Goal: Transaction & Acquisition: Purchase product/service

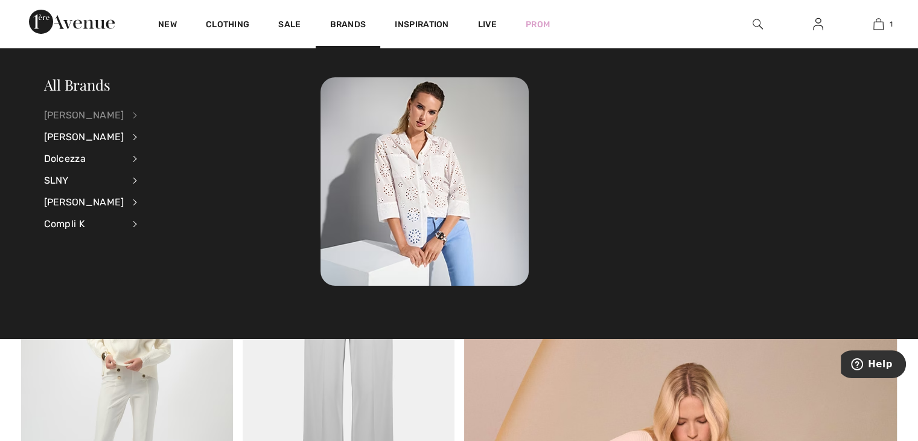
click at [91, 111] on div "[PERSON_NAME]" at bounding box center [84, 115] width 80 height 22
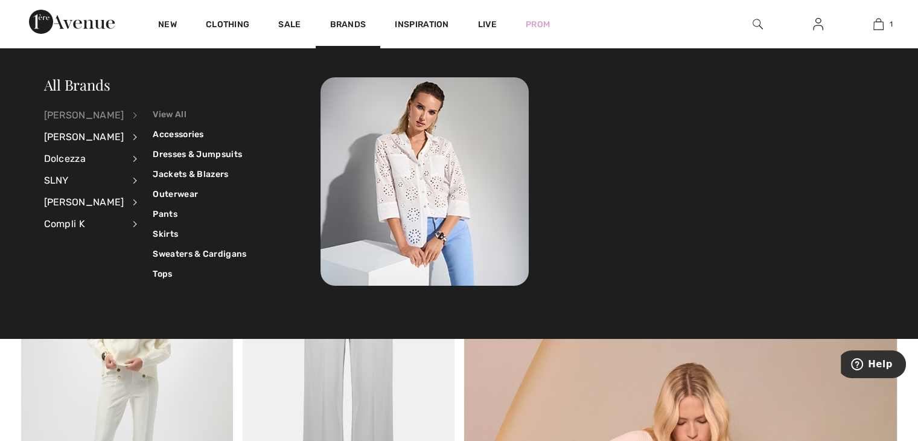
click at [161, 114] on link "View All" at bounding box center [200, 114] width 94 height 20
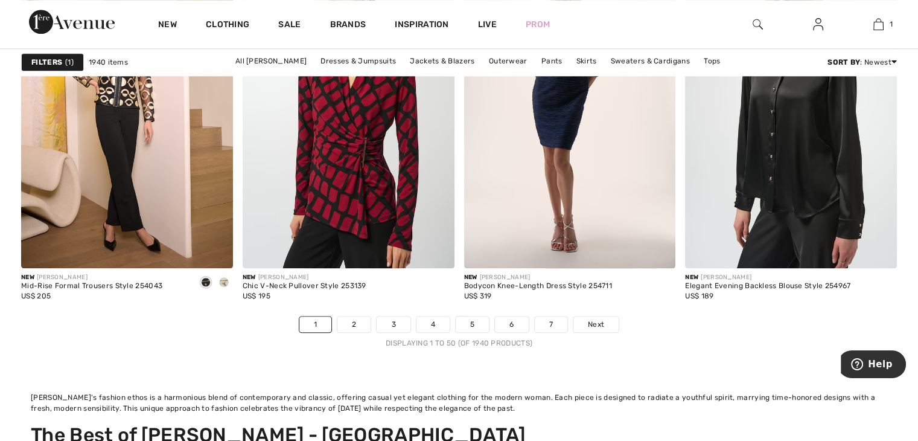
scroll to position [5885, 0]
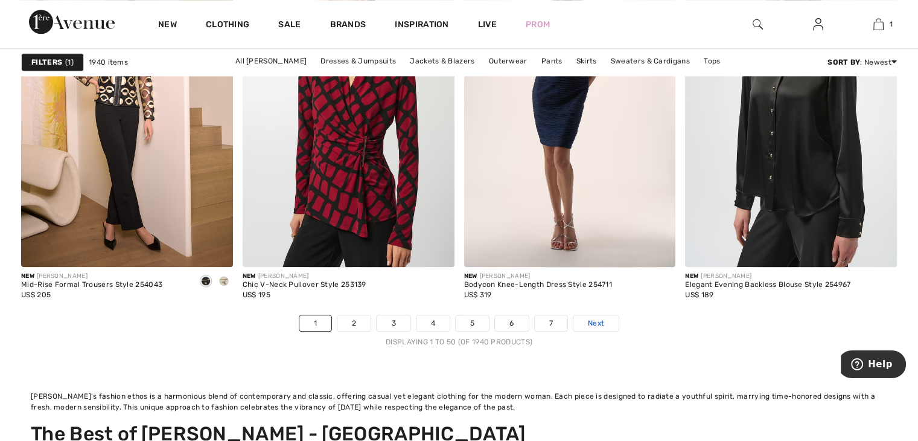
click at [601, 325] on span "Next" at bounding box center [596, 323] width 16 height 11
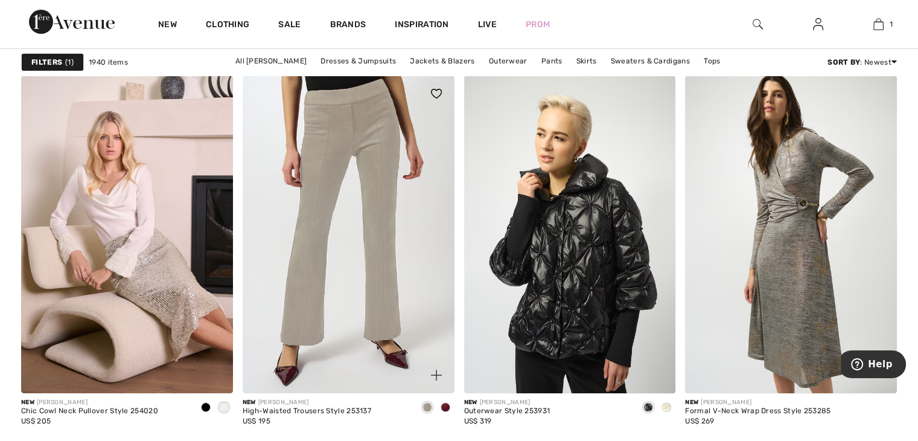
scroll to position [5095, 0]
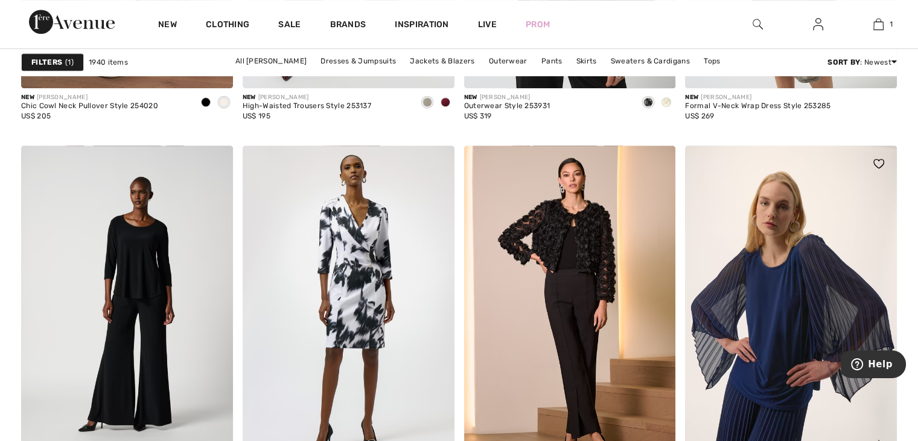
click at [859, 413] on div at bounding box center [872, 438] width 50 height 50
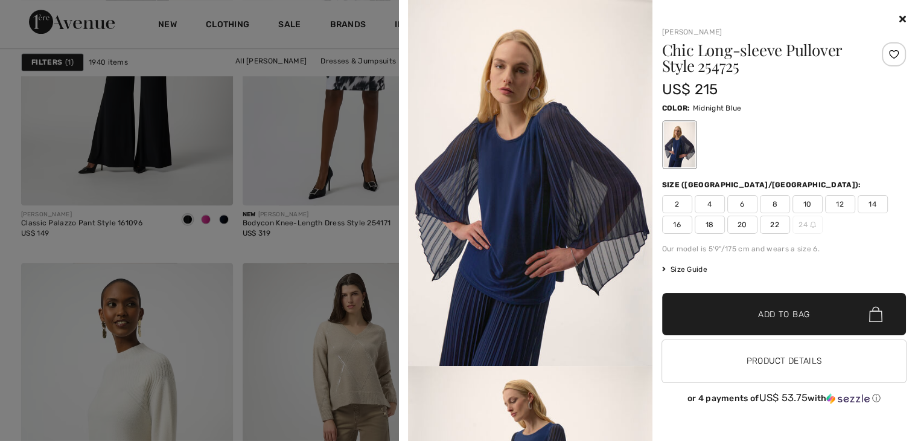
scroll to position [5574, 0]
click at [338, 169] on div at bounding box center [459, 220] width 918 height 441
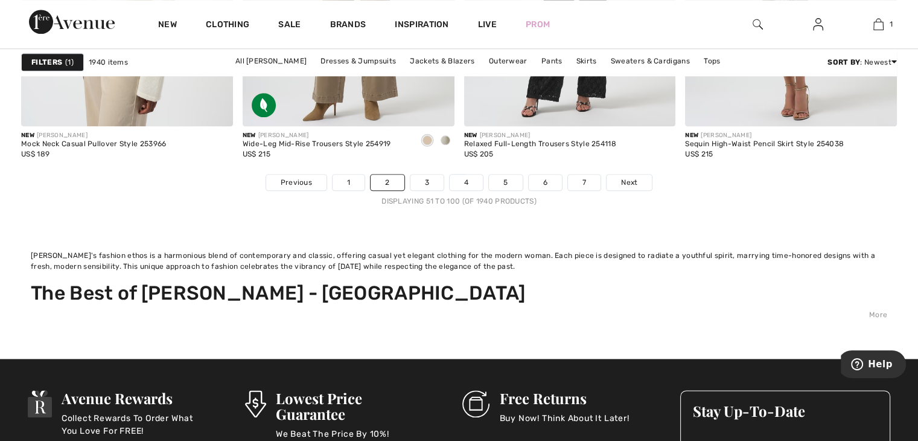
scroll to position [6024, 0]
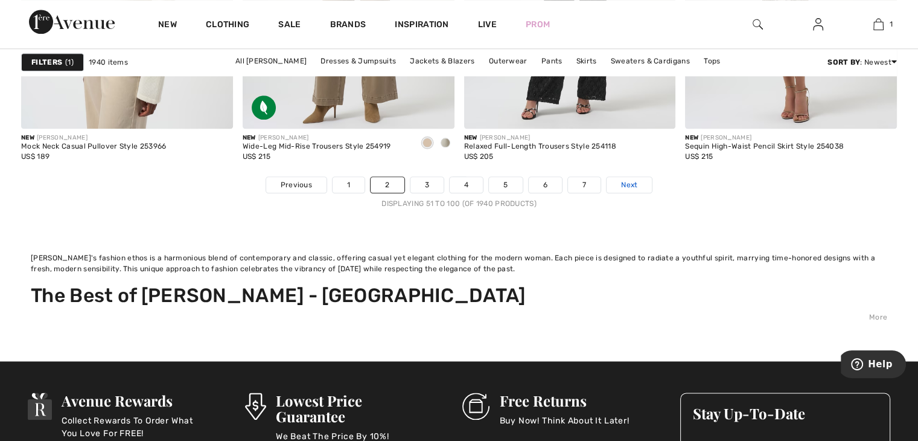
click at [626, 184] on span "Next" at bounding box center [629, 184] width 16 height 11
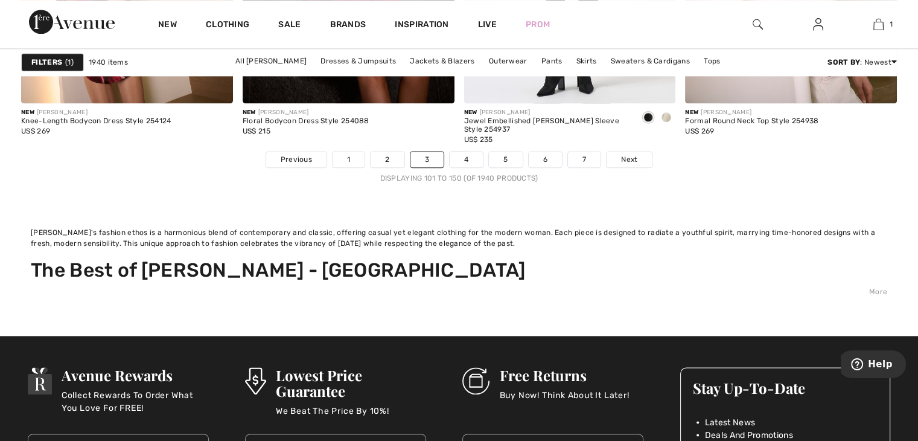
scroll to position [6051, 0]
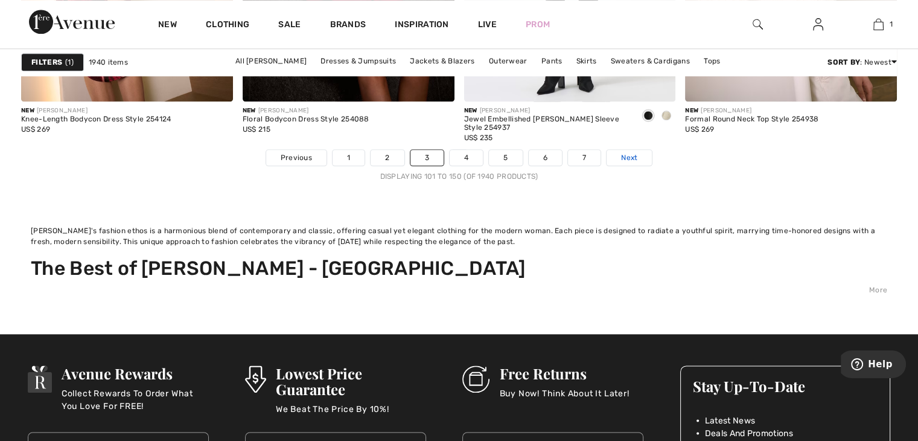
click at [640, 162] on link "Next" at bounding box center [629, 158] width 45 height 16
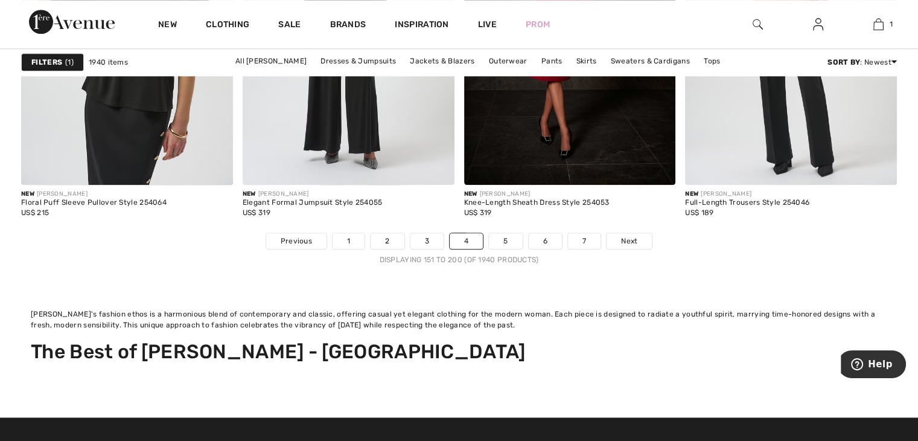
scroll to position [5968, 0]
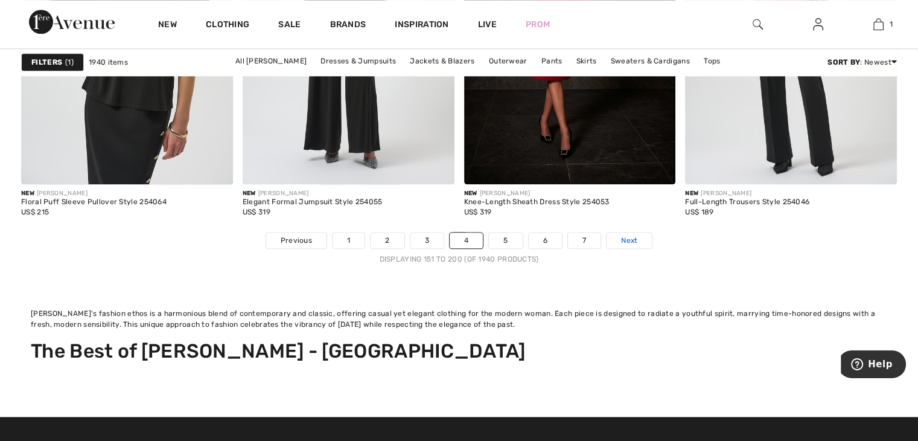
click at [632, 237] on span "Next" at bounding box center [629, 240] width 16 height 11
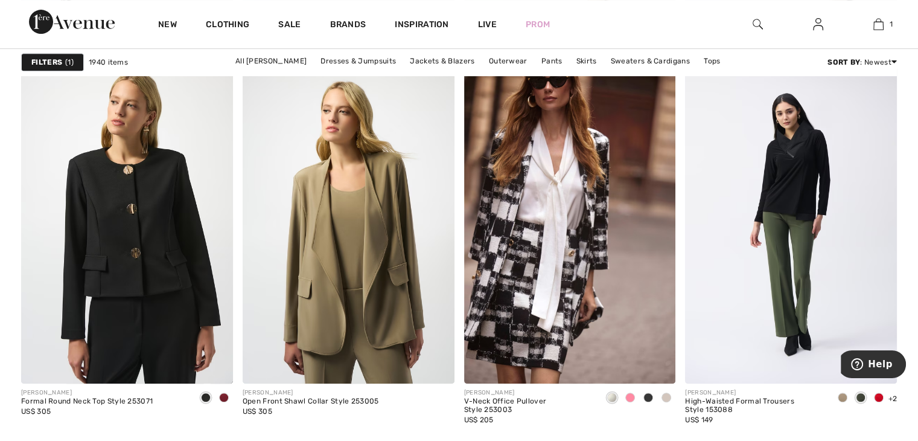
scroll to position [5134, 0]
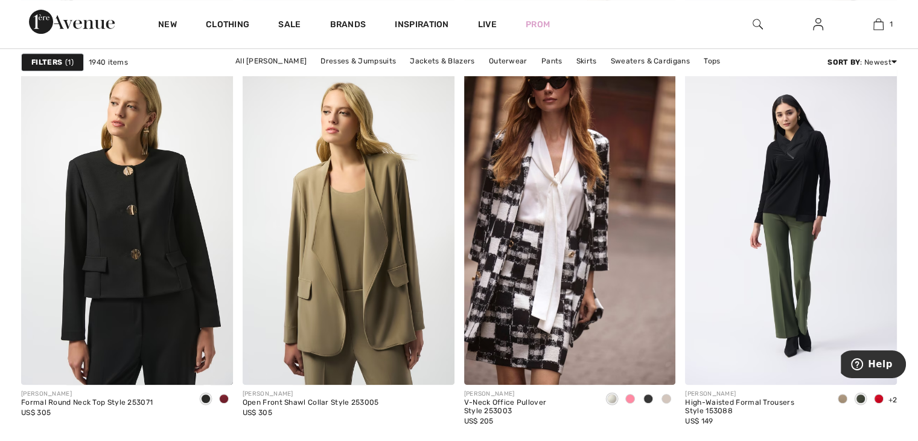
click at [445, 28] on span at bounding box center [446, 24] width 10 height 10
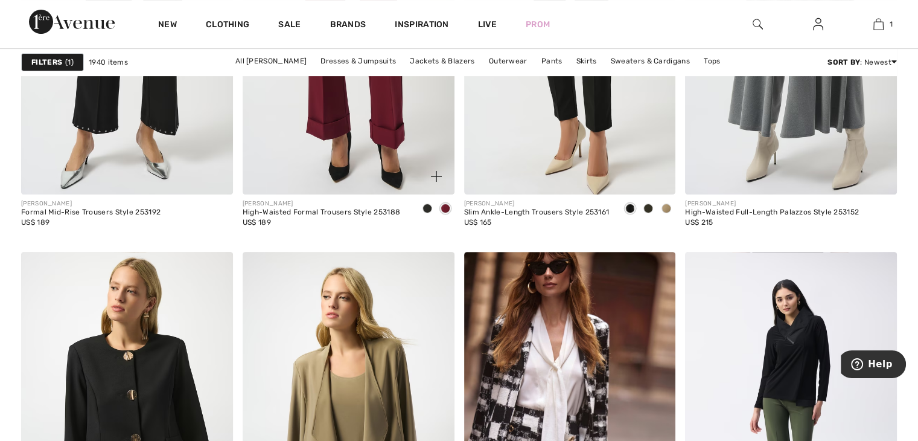
scroll to position [4951, 0]
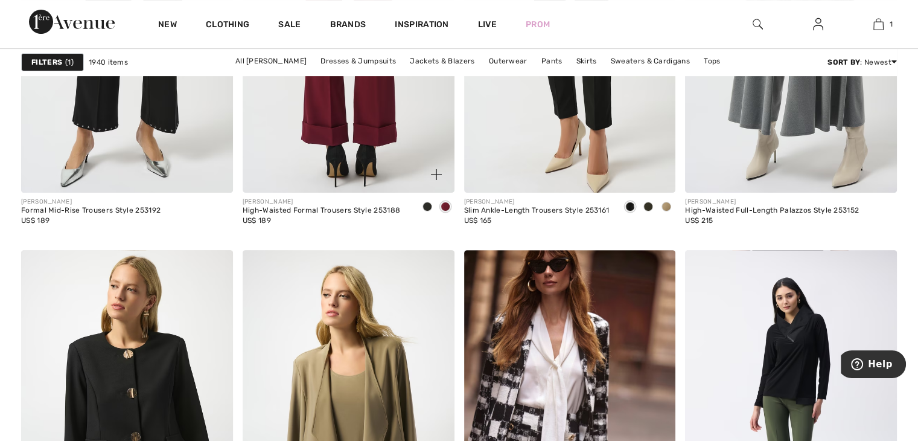
click at [332, 193] on img at bounding box center [349, 34] width 212 height 318
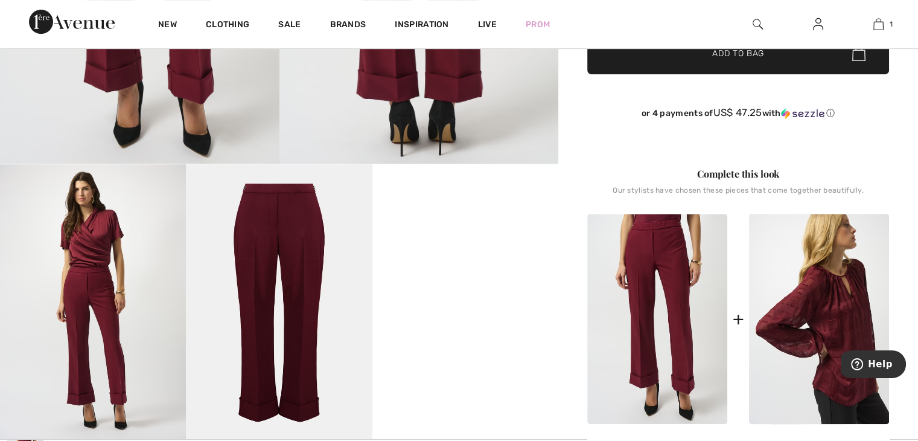
scroll to position [362, 0]
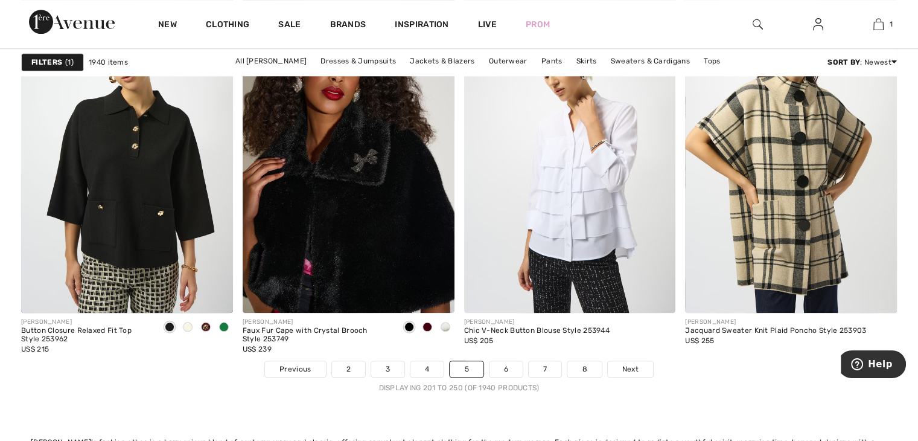
scroll to position [5844, 0]
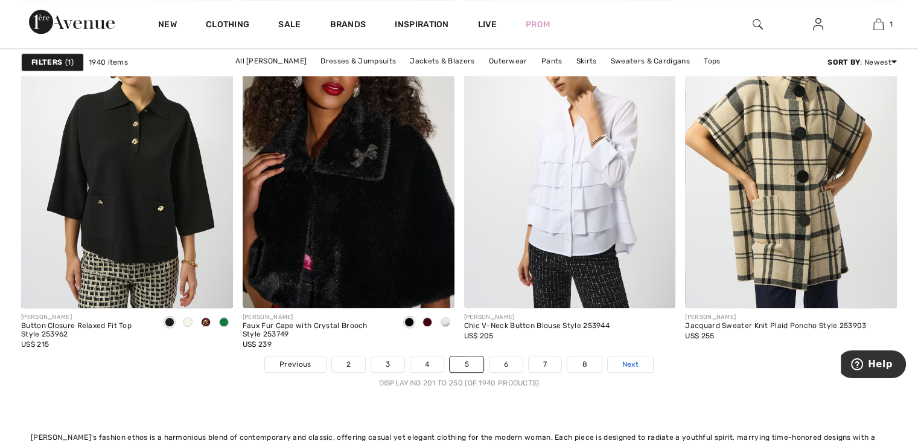
click at [638, 361] on link "Next" at bounding box center [630, 364] width 45 height 16
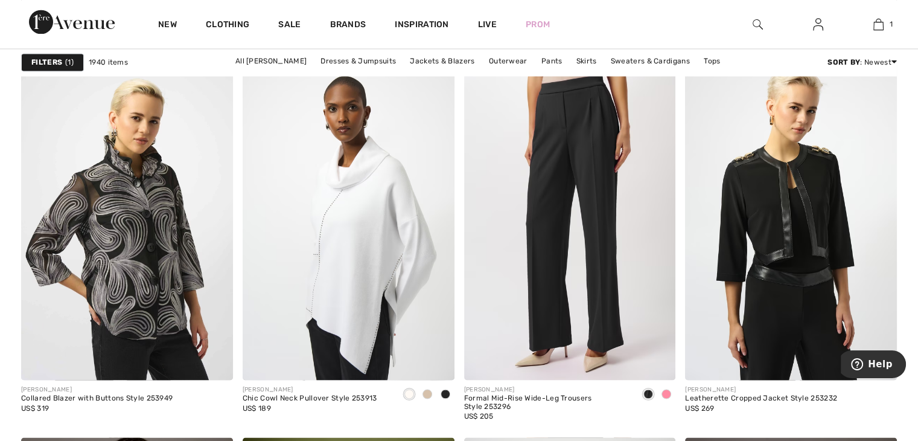
scroll to position [2078, 0]
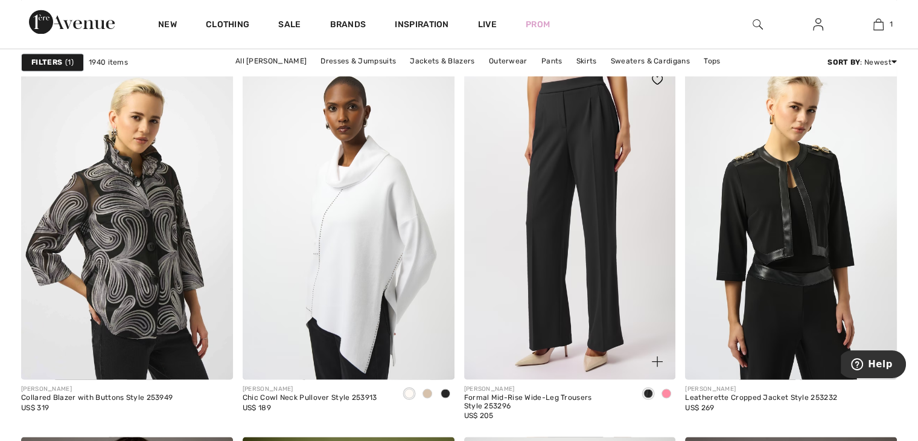
click at [667, 391] on span at bounding box center [667, 393] width 10 height 10
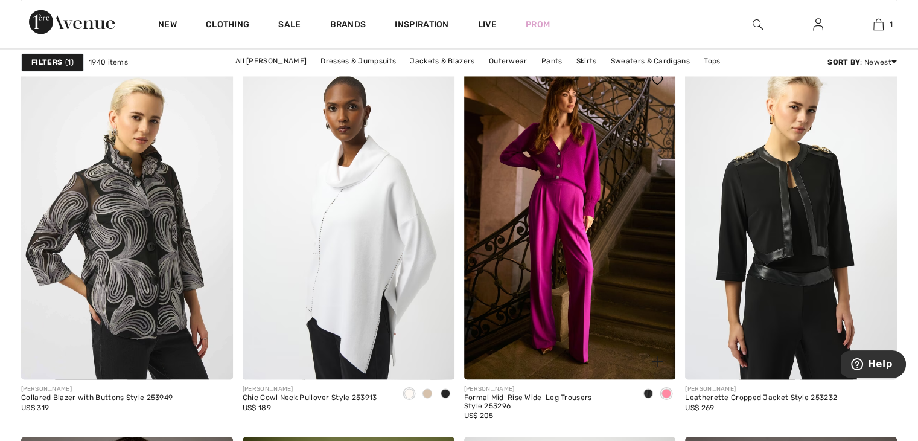
click at [650, 391] on span at bounding box center [649, 393] width 10 height 10
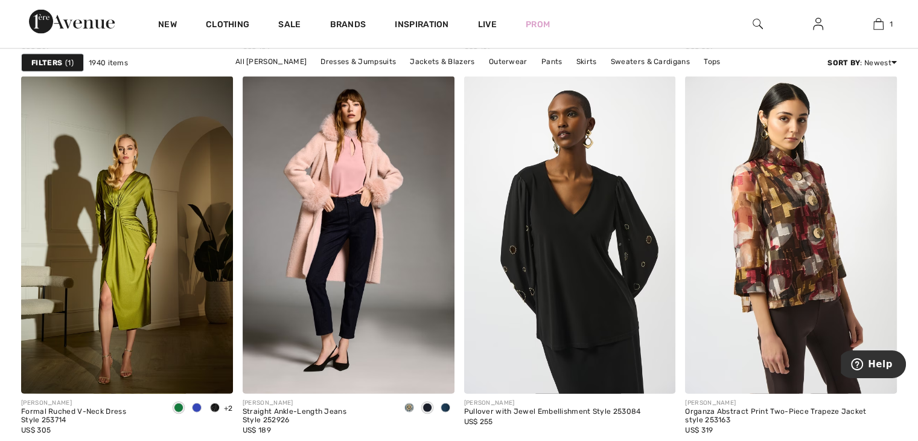
scroll to position [2829, 0]
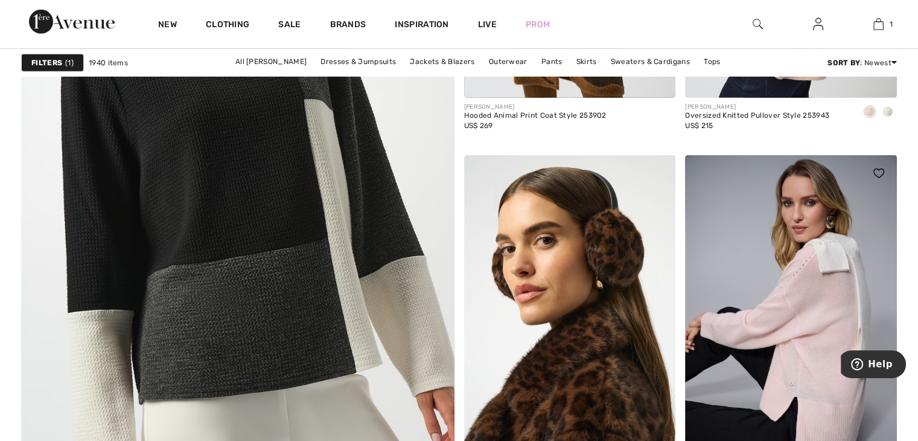
click at [825, 399] on img at bounding box center [791, 314] width 212 height 318
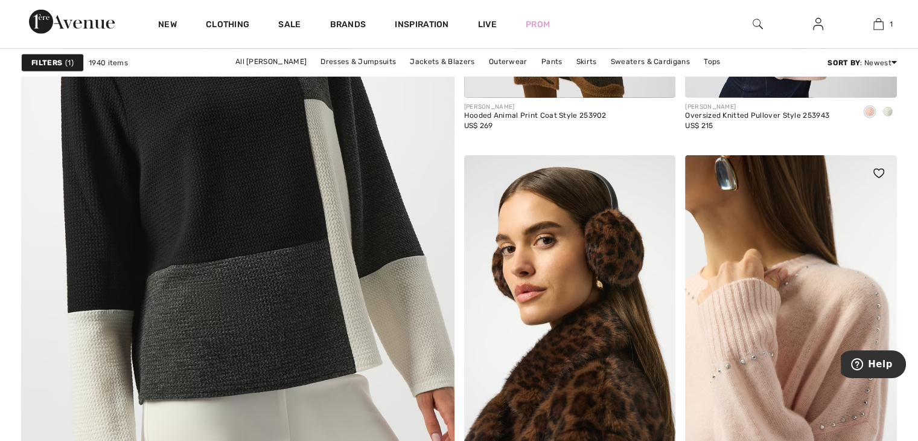
scroll to position [3591, 0]
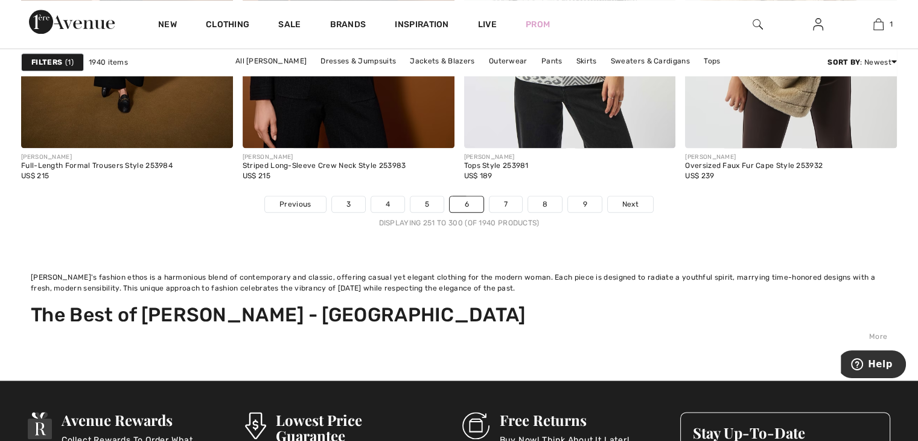
scroll to position [6007, 0]
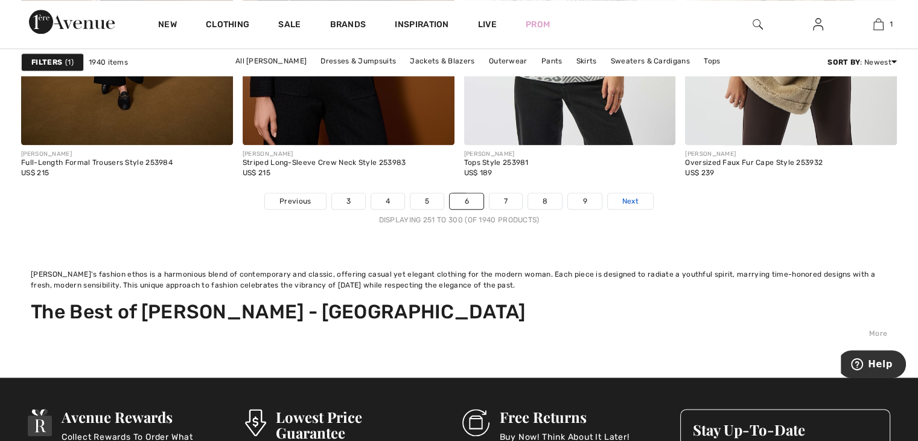
click at [639, 204] on link "Next" at bounding box center [630, 201] width 45 height 16
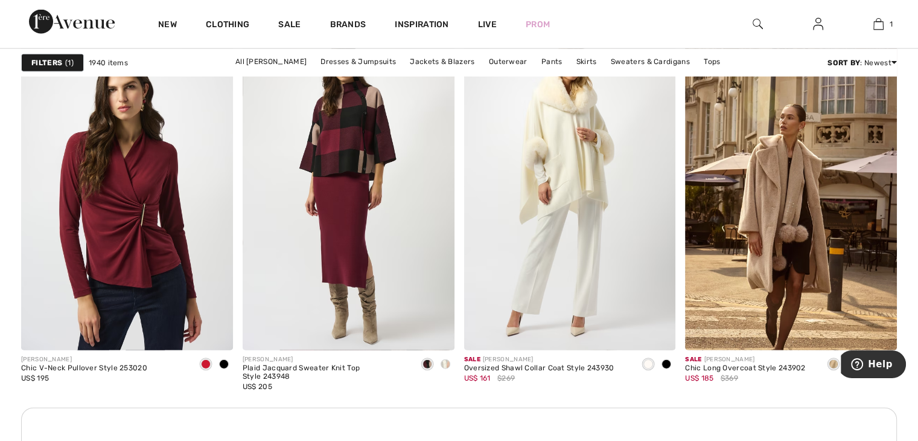
scroll to position [2860, 0]
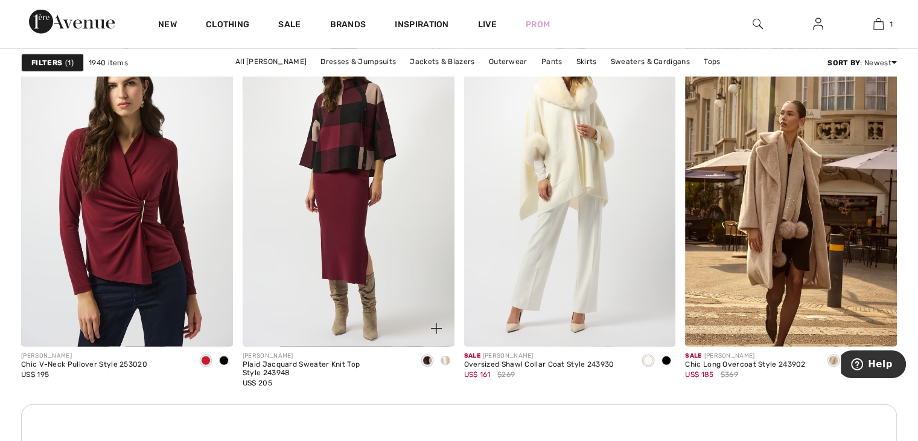
click at [444, 357] on span at bounding box center [446, 361] width 10 height 10
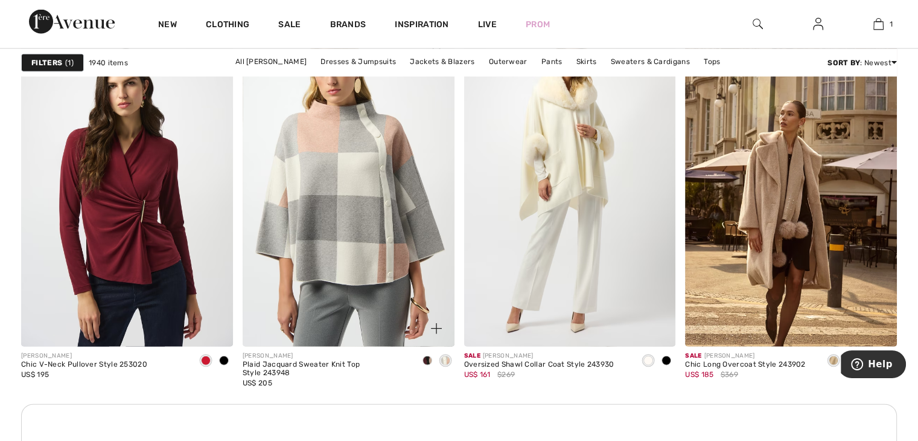
click at [427, 359] on span at bounding box center [428, 361] width 10 height 10
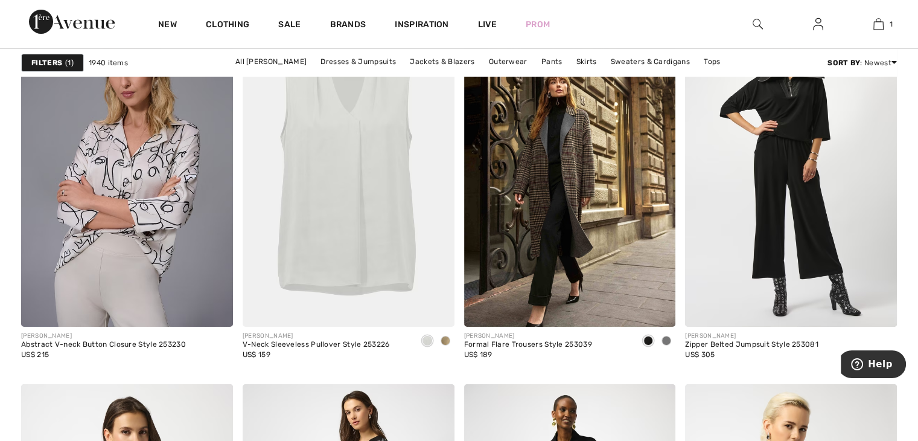
scroll to position [4182, 0]
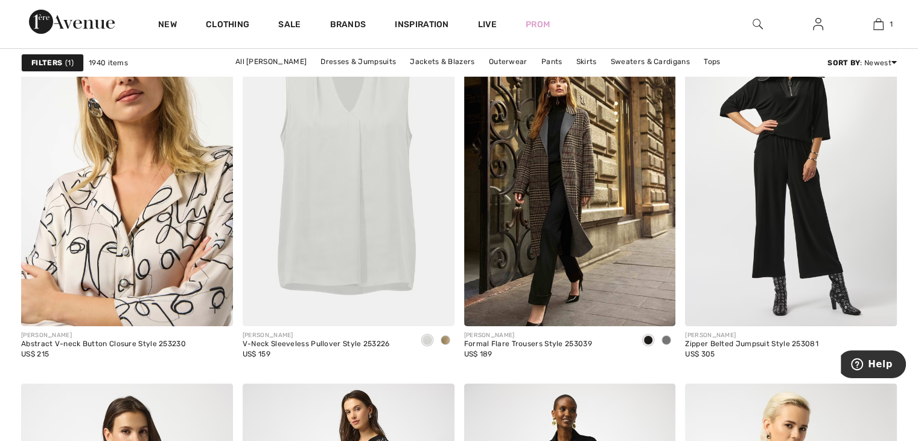
click at [155, 231] on img at bounding box center [127, 167] width 212 height 318
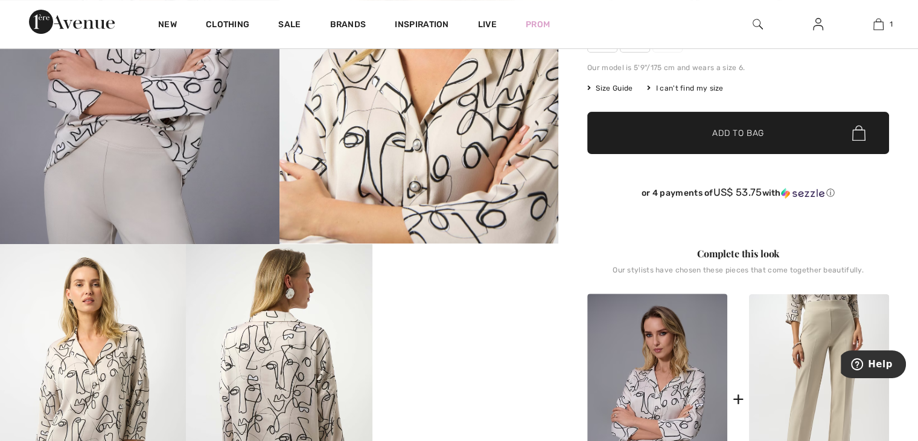
scroll to position [295, 0]
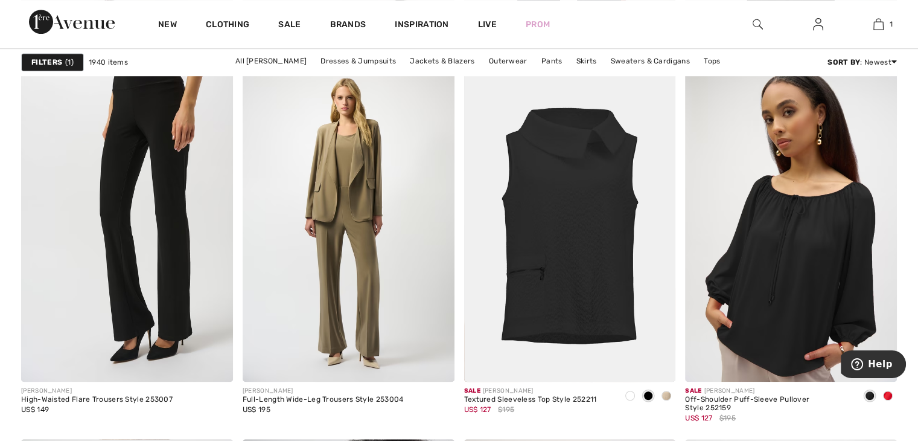
scroll to position [5399, 0]
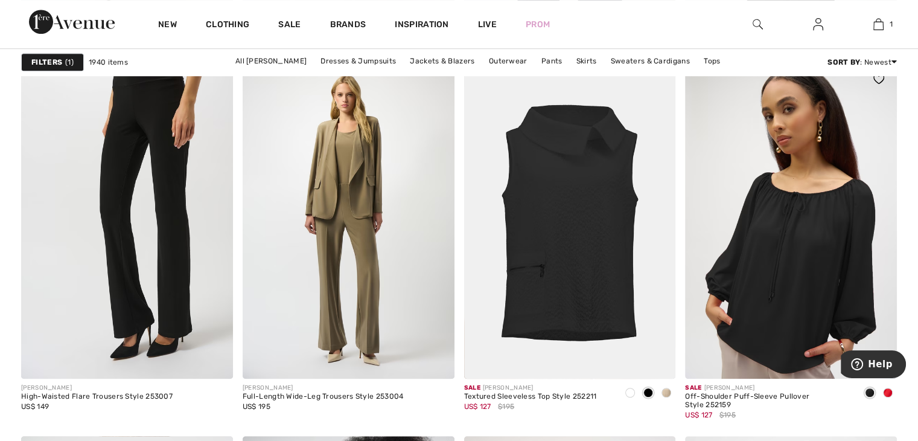
click at [880, 392] on div at bounding box center [888, 393] width 18 height 20
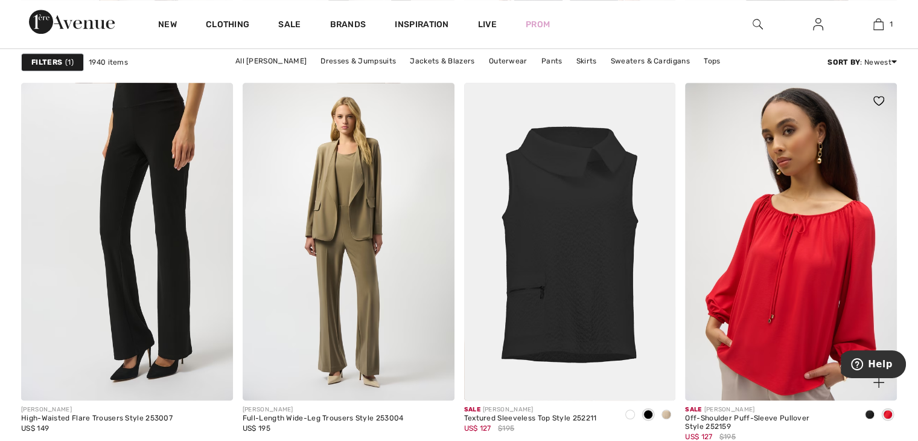
scroll to position [5384, 0]
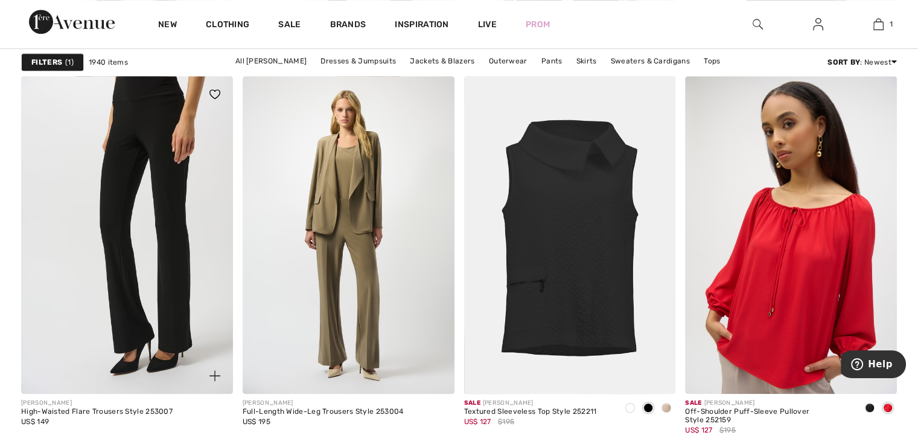
click at [142, 238] on img at bounding box center [127, 235] width 212 height 318
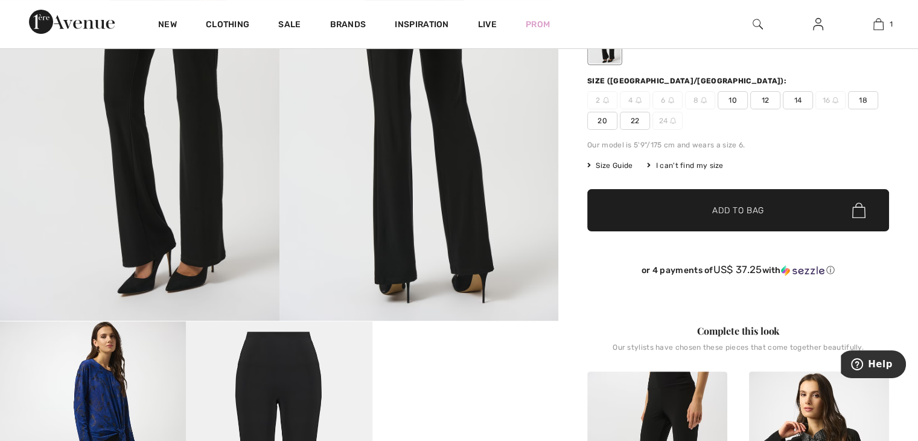
scroll to position [225, 0]
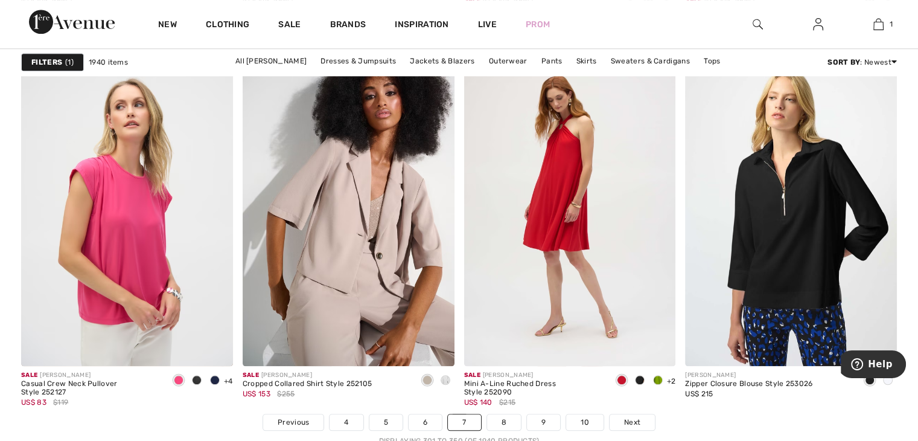
scroll to position [5789, 0]
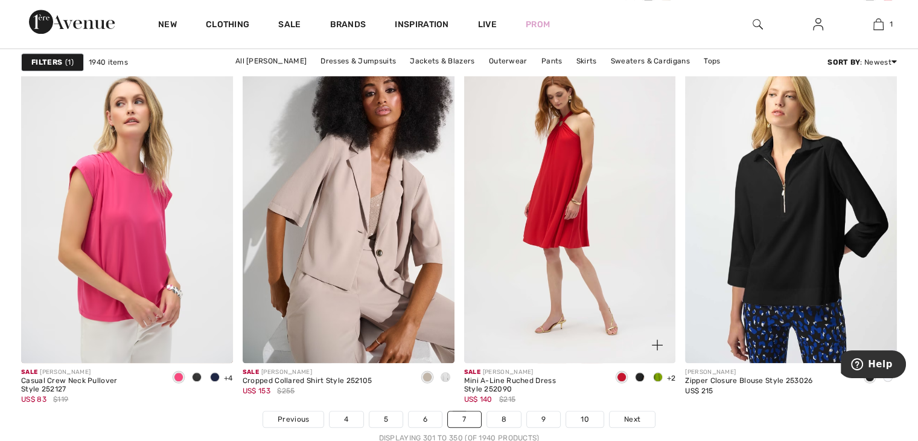
click at [592, 221] on img at bounding box center [570, 204] width 212 height 318
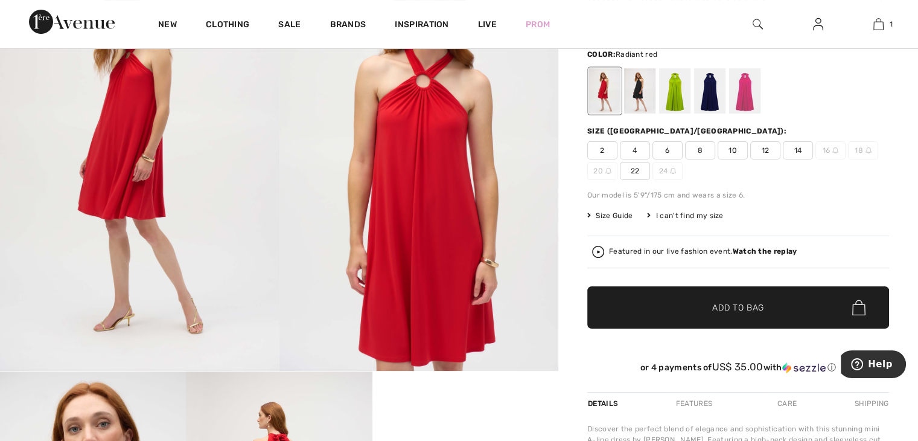
scroll to position [176, 0]
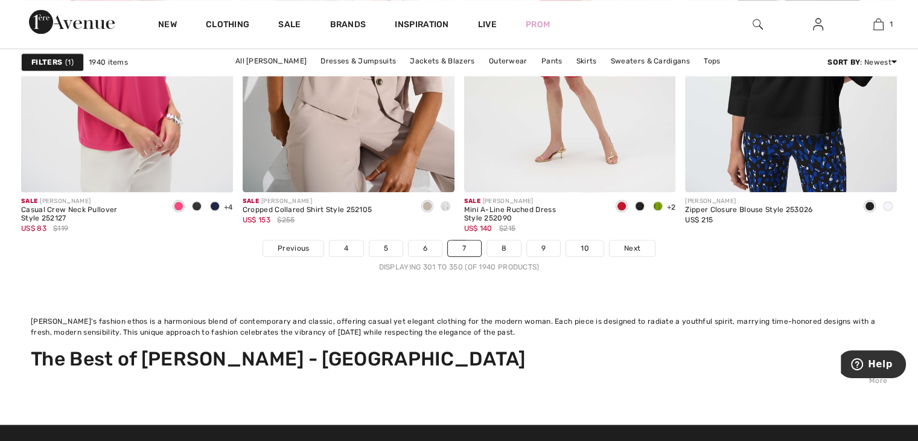
scroll to position [5963, 0]
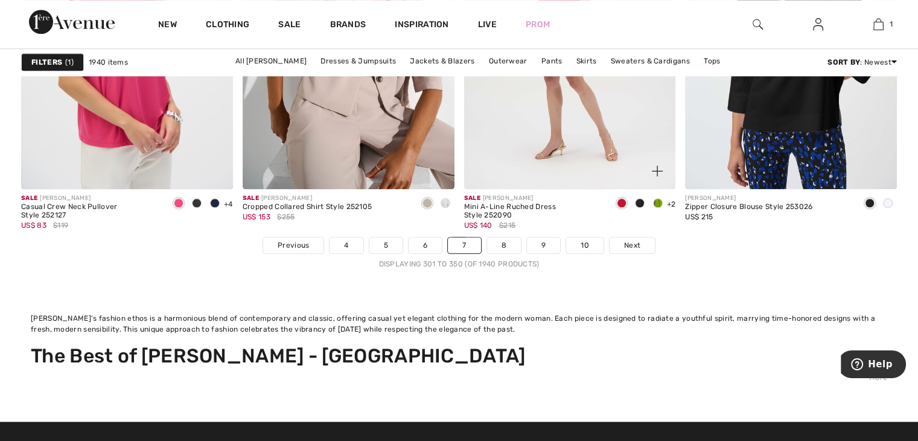
click at [662, 206] on div at bounding box center [658, 204] width 18 height 20
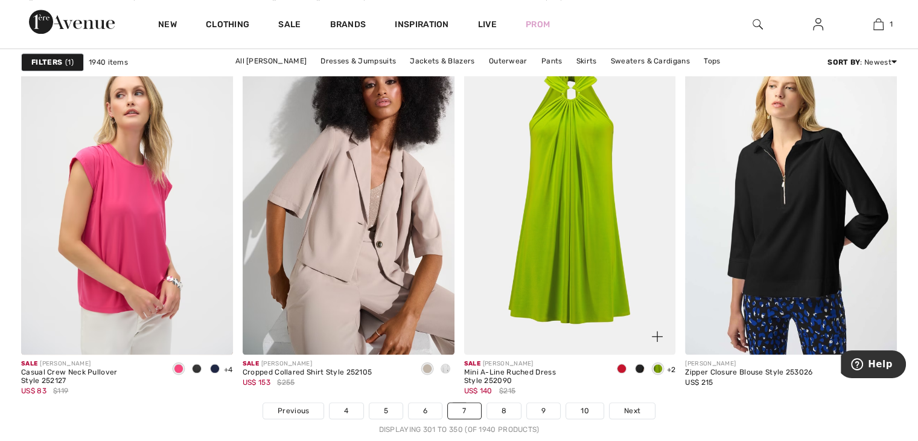
scroll to position [5798, 0]
click at [604, 251] on img at bounding box center [570, 195] width 212 height 318
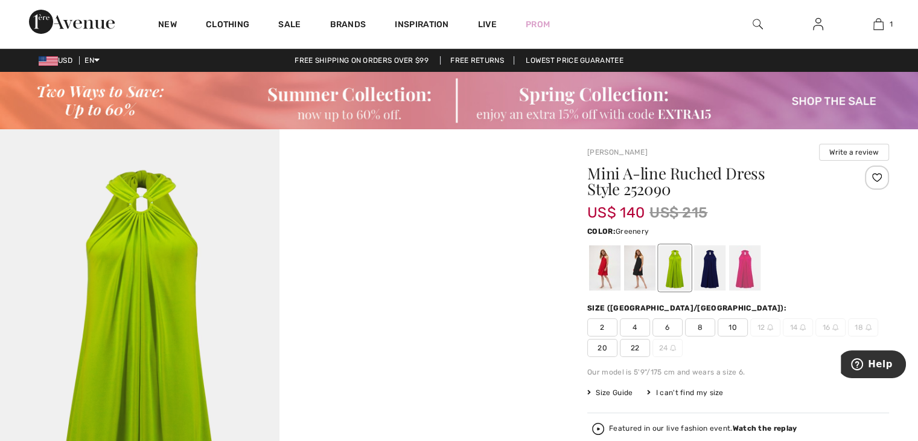
click at [751, 270] on div at bounding box center [744, 267] width 31 height 45
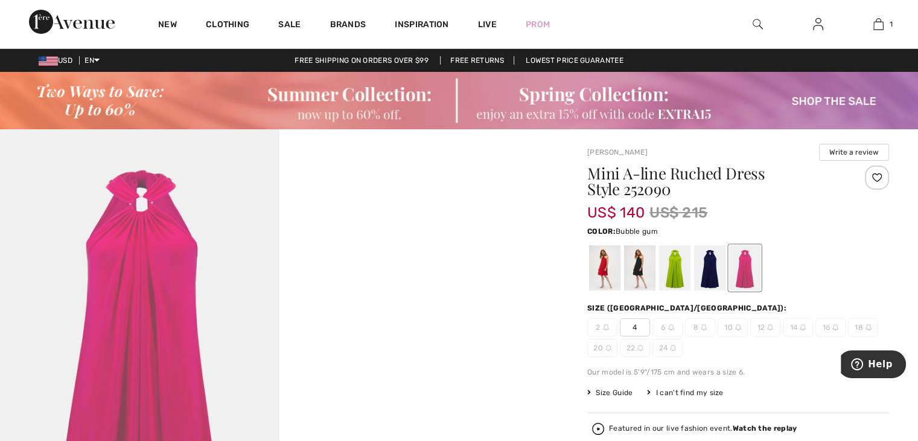
click at [714, 274] on div at bounding box center [709, 267] width 31 height 45
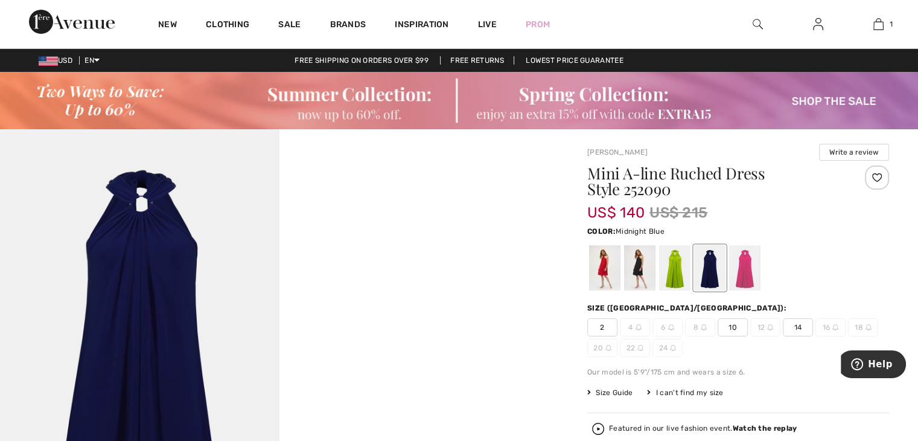
click at [676, 277] on div at bounding box center [674, 267] width 31 height 45
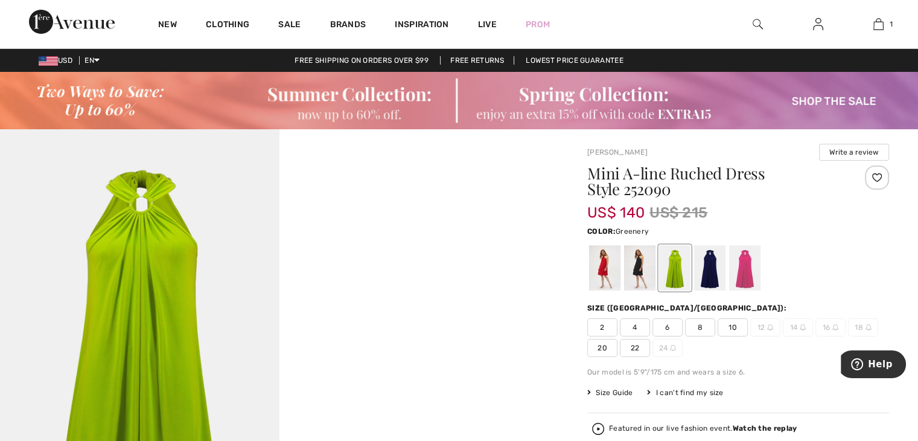
click at [643, 277] on div at bounding box center [639, 267] width 31 height 45
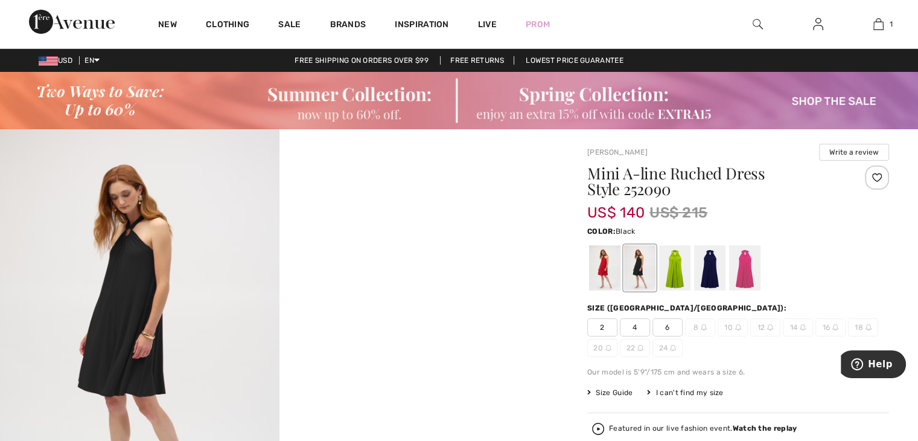
click at [601, 272] on div at bounding box center [604, 267] width 31 height 45
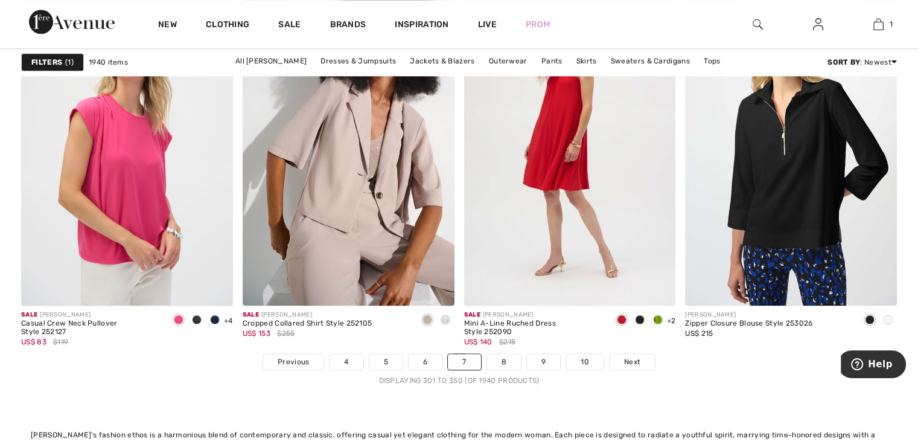
scroll to position [5848, 0]
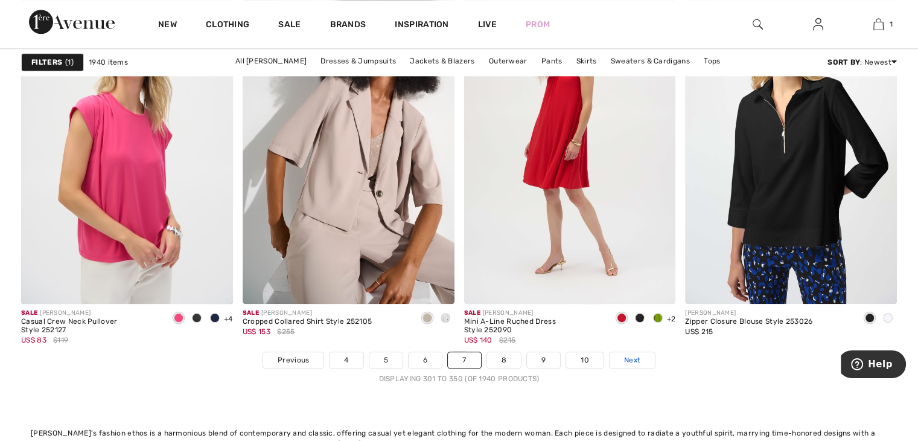
click at [638, 362] on span "Next" at bounding box center [632, 359] width 16 height 11
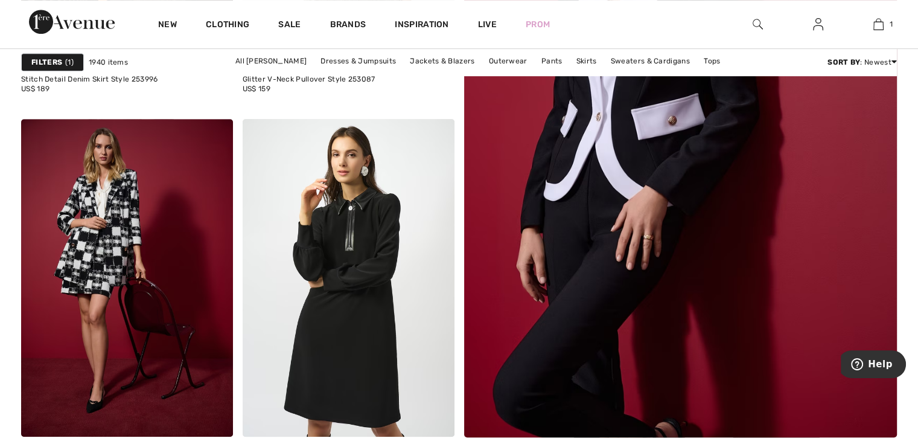
scroll to position [760, 0]
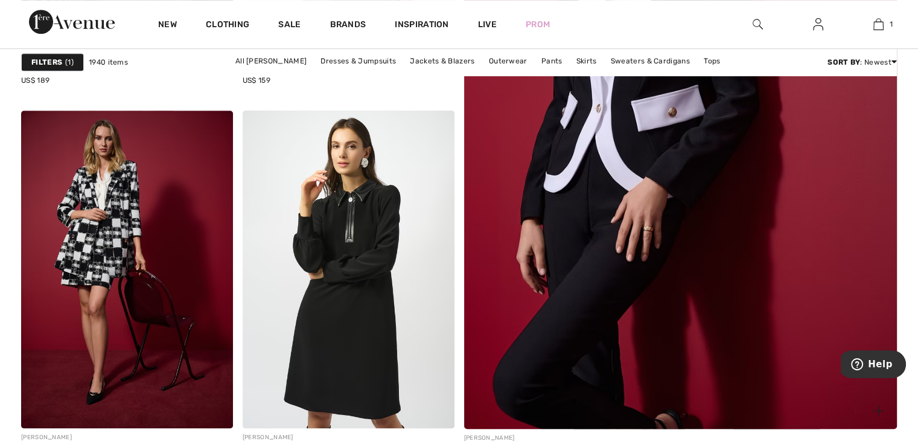
click at [826, 315] on img at bounding box center [681, 126] width 520 height 780
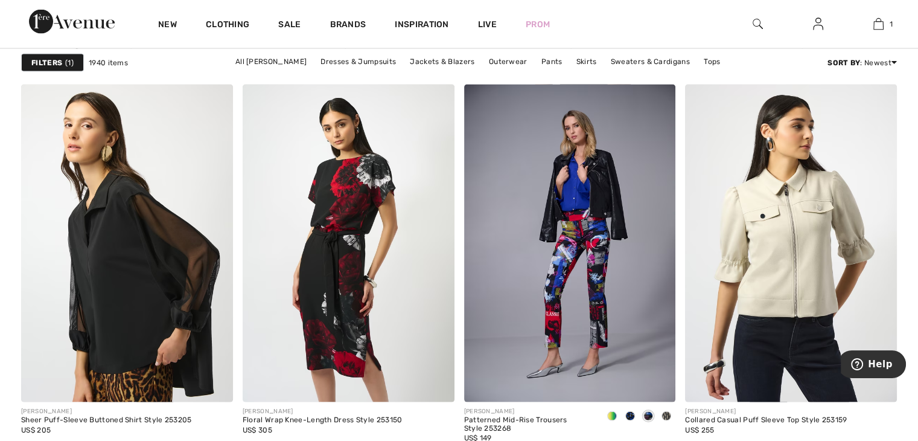
scroll to position [2435, 0]
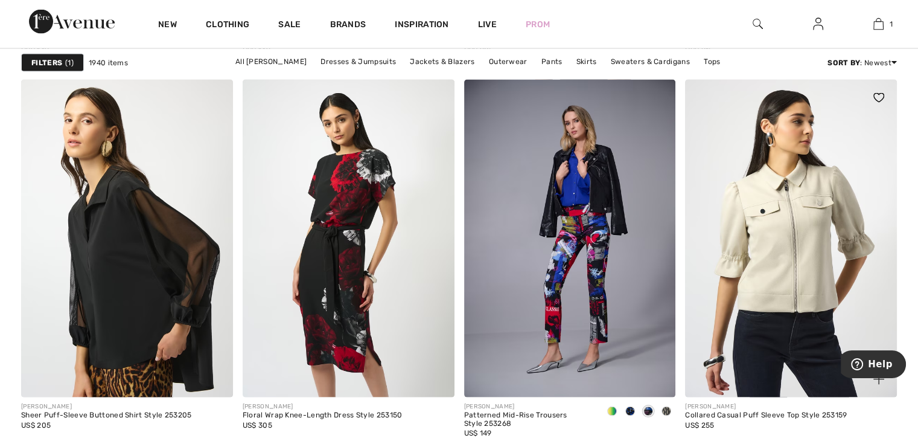
click at [838, 310] on img at bounding box center [791, 239] width 212 height 318
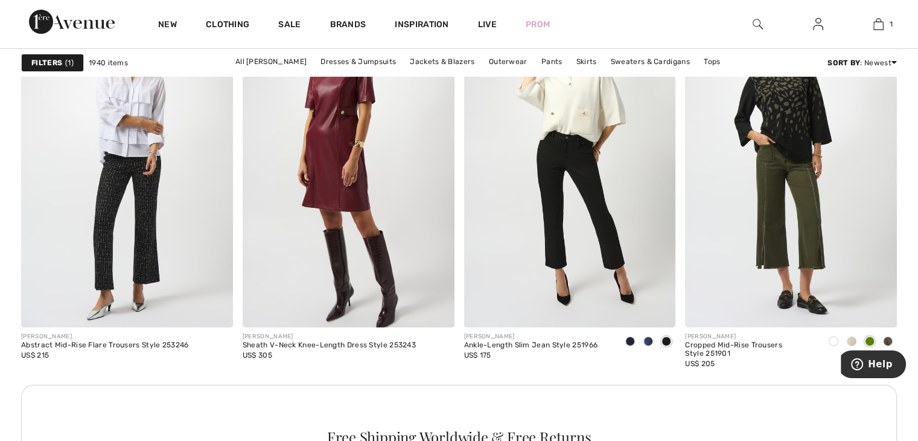
scroll to position [4557, 0]
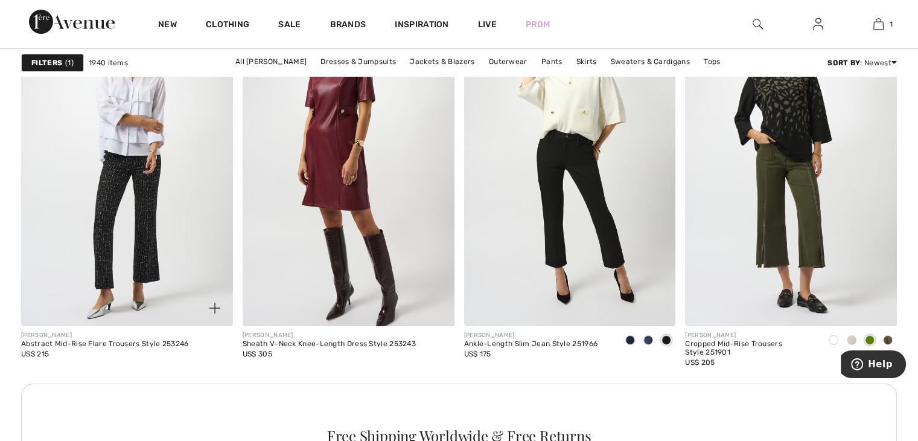
click at [129, 208] on img at bounding box center [127, 167] width 212 height 318
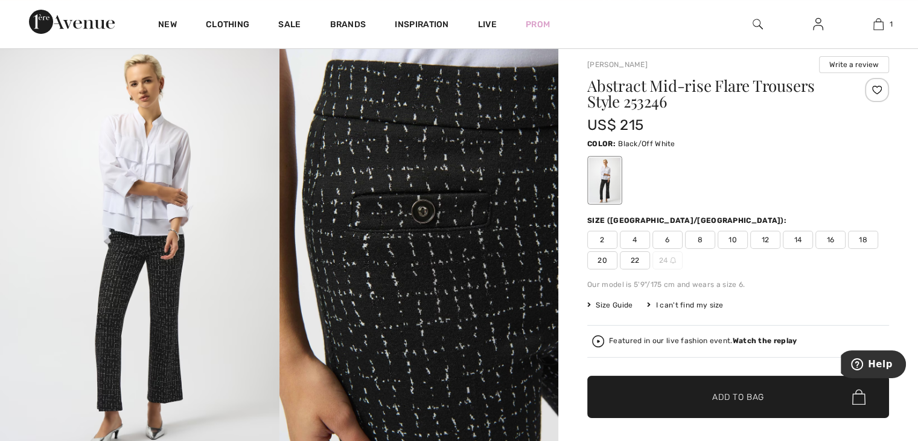
scroll to position [88, 0]
click at [770, 243] on span "12" at bounding box center [766, 239] width 30 height 18
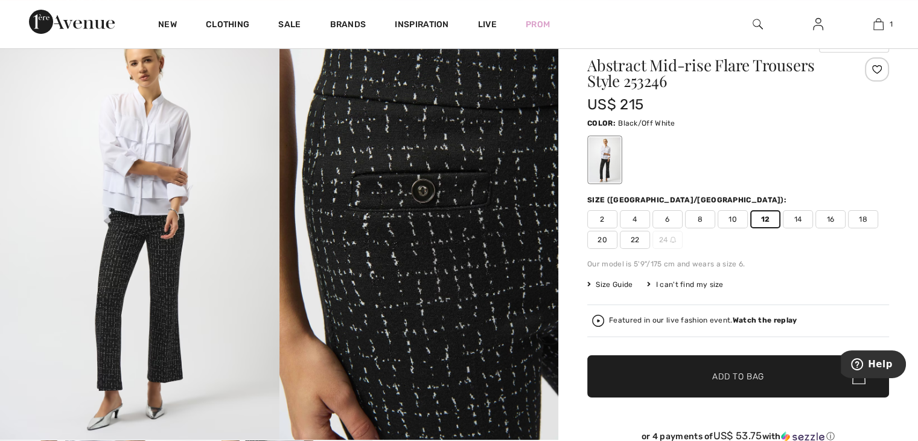
scroll to position [104, 0]
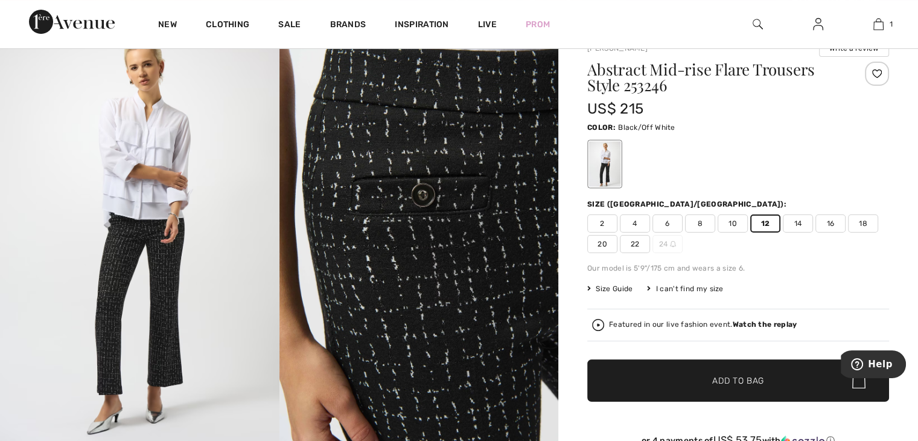
click at [804, 379] on span "✔ Added to Bag Add to Bag" at bounding box center [739, 380] width 302 height 42
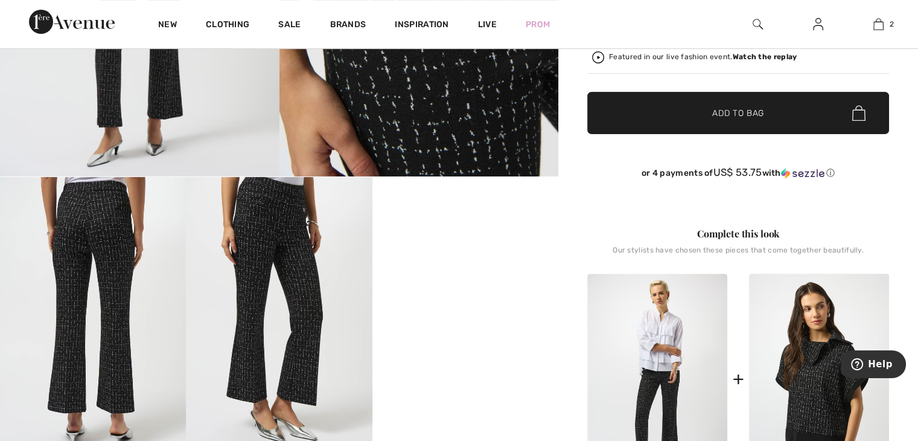
scroll to position [359, 0]
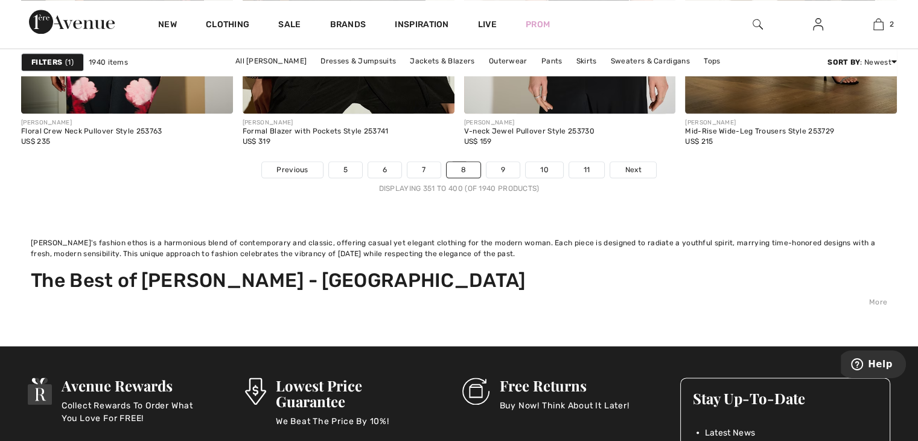
scroll to position [6040, 0]
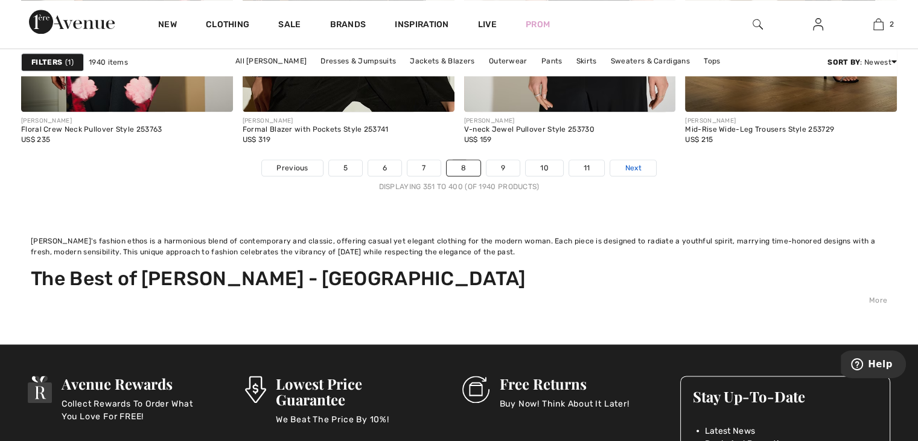
click at [638, 166] on span "Next" at bounding box center [633, 167] width 16 height 11
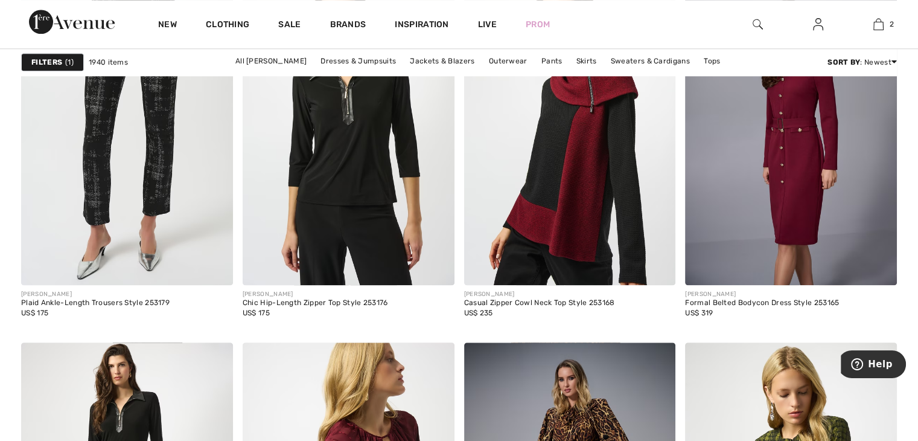
scroll to position [1278, 0]
click at [129, 176] on img at bounding box center [127, 126] width 212 height 318
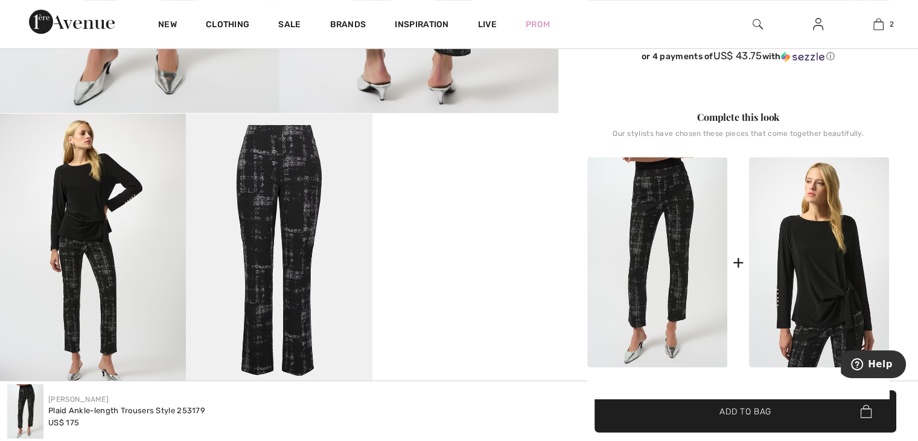
scroll to position [435, 0]
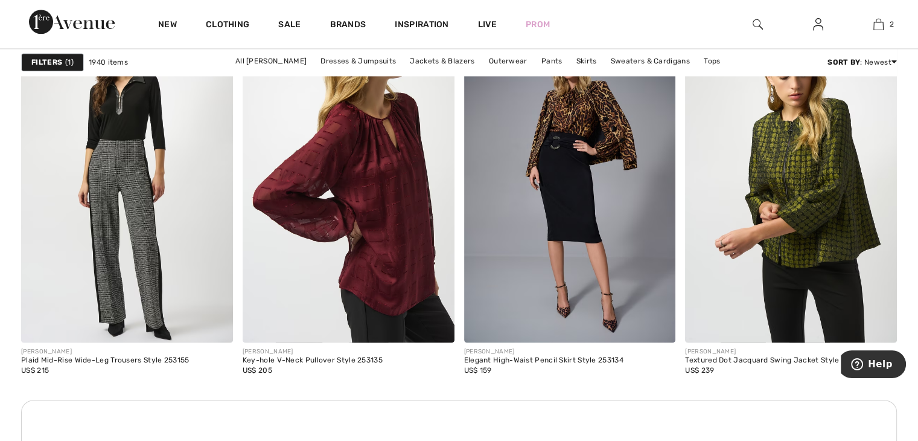
scroll to position [1593, 0]
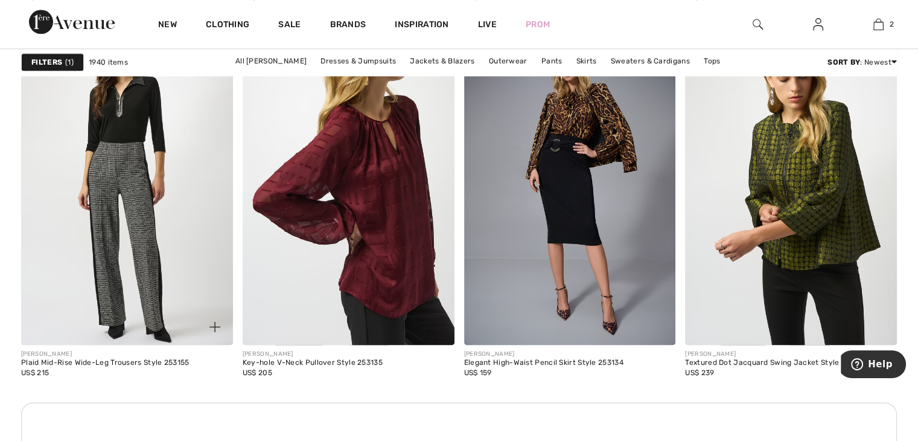
click at [115, 204] on img at bounding box center [127, 186] width 212 height 318
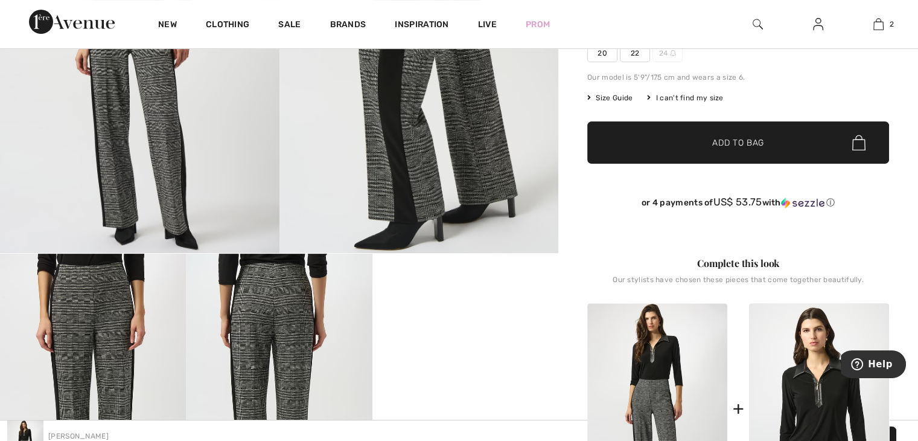
scroll to position [288, 0]
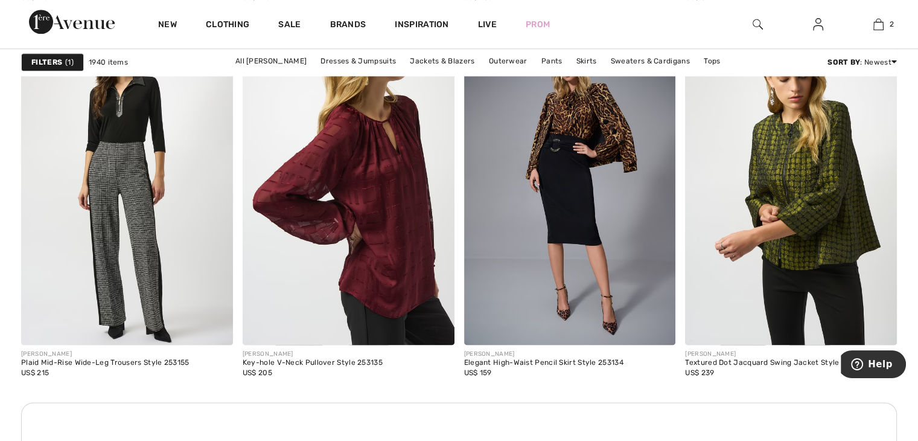
click at [387, 198] on img at bounding box center [349, 186] width 212 height 318
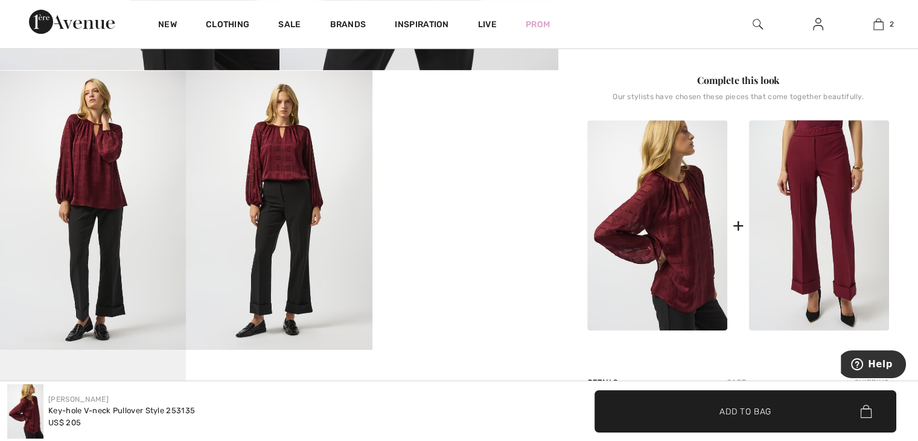
scroll to position [477, 0]
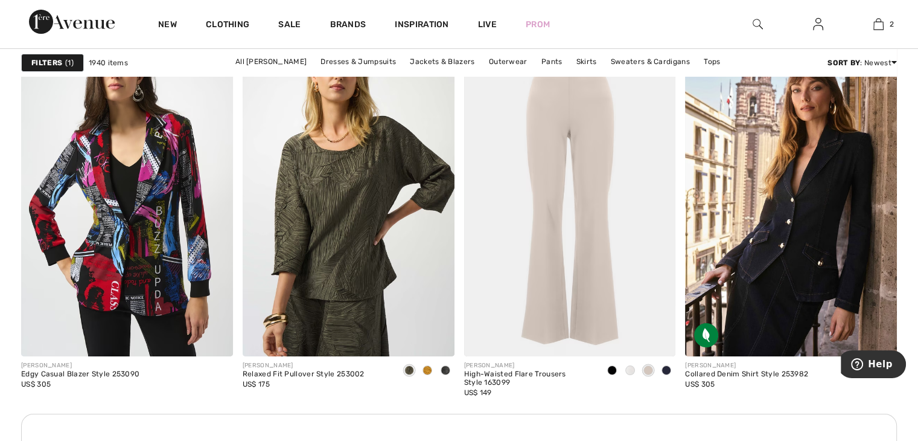
scroll to position [4530, 0]
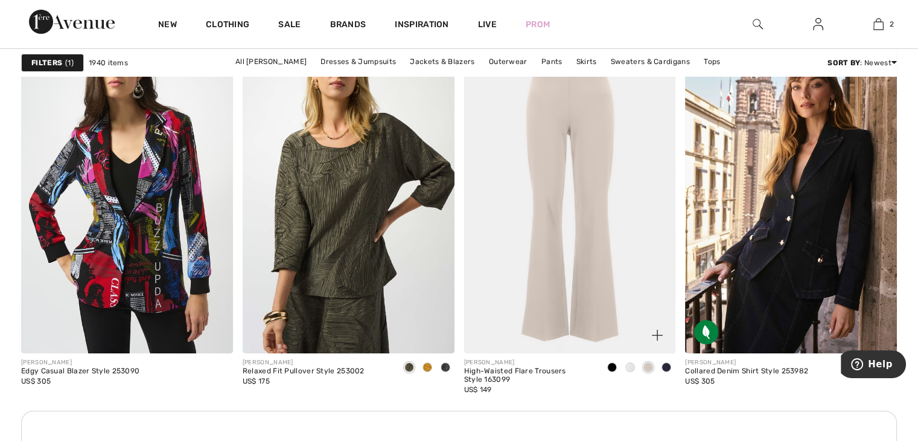
click at [629, 366] on span at bounding box center [631, 367] width 10 height 10
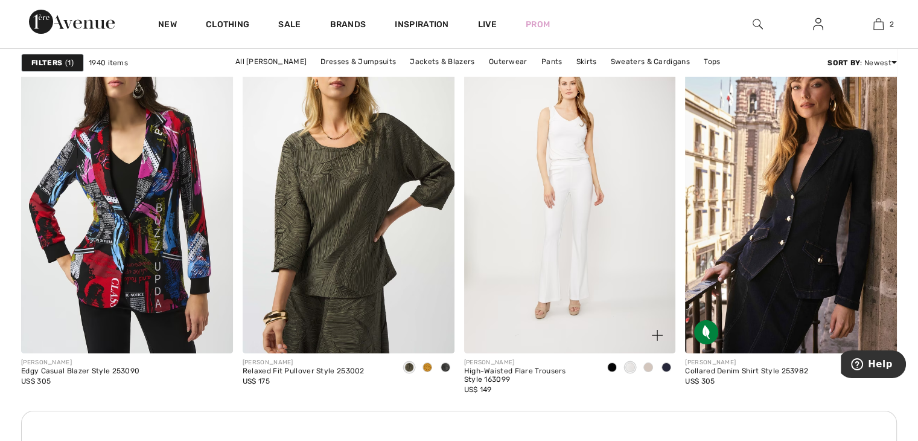
click at [647, 365] on span at bounding box center [649, 367] width 10 height 10
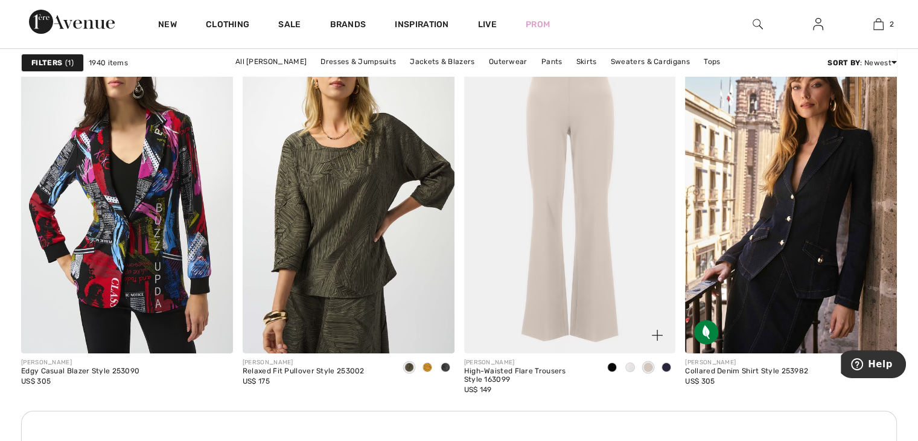
click at [606, 281] on img at bounding box center [570, 195] width 212 height 318
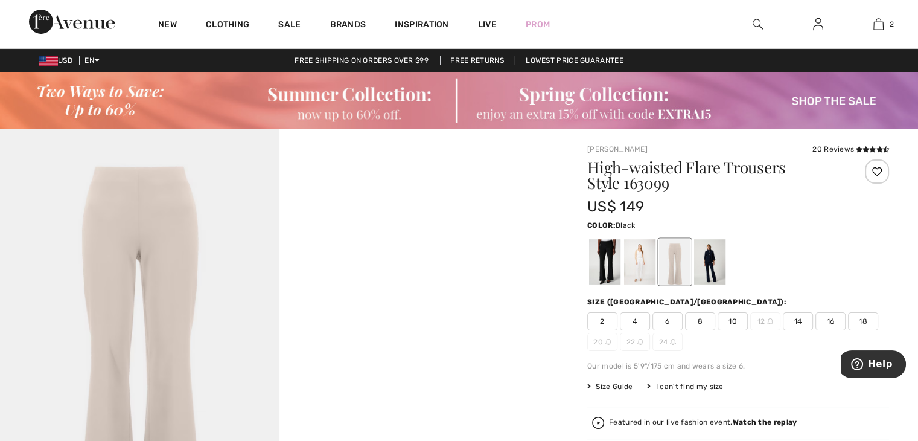
click at [606, 260] on div at bounding box center [604, 261] width 31 height 45
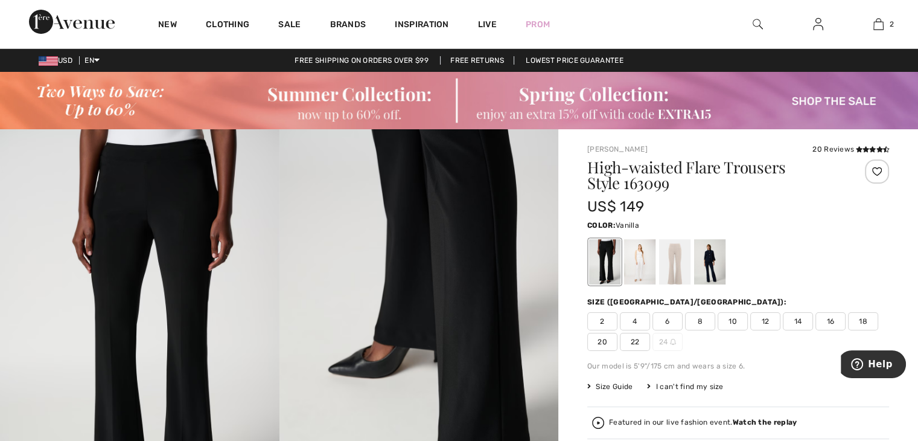
click at [640, 266] on div at bounding box center [639, 261] width 31 height 45
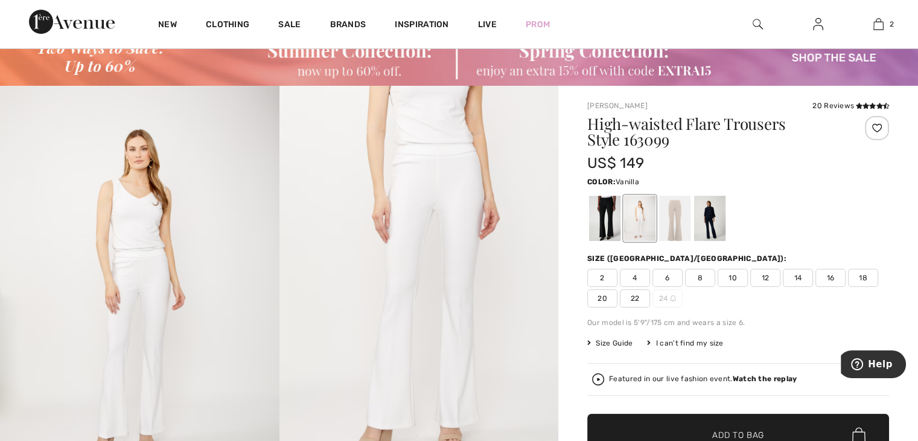
scroll to position [43, 0]
click at [676, 217] on div at bounding box center [674, 218] width 31 height 45
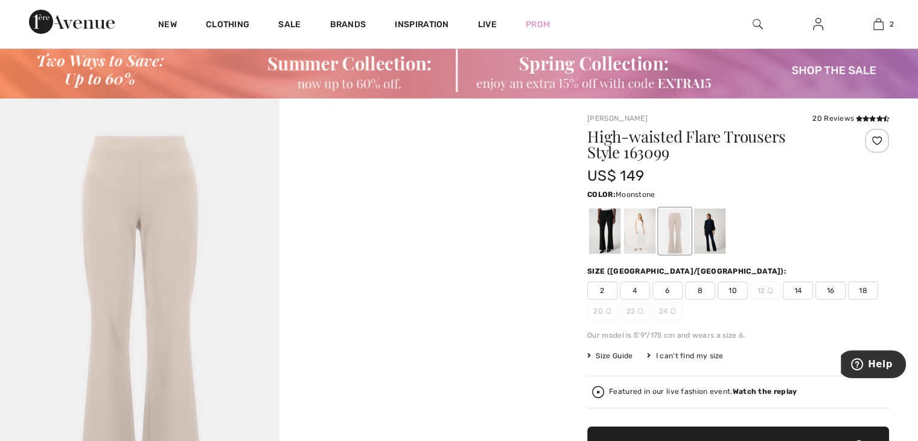
scroll to position [29, 0]
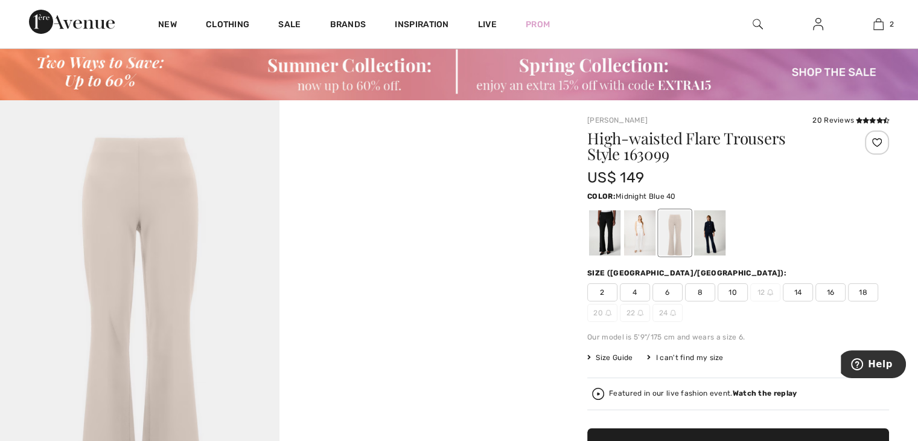
click at [715, 226] on div at bounding box center [709, 232] width 31 height 45
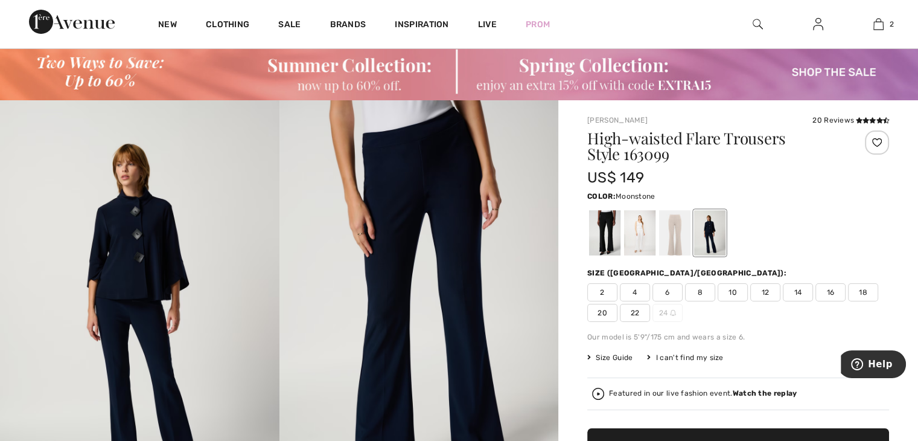
click at [684, 232] on div at bounding box center [674, 232] width 31 height 45
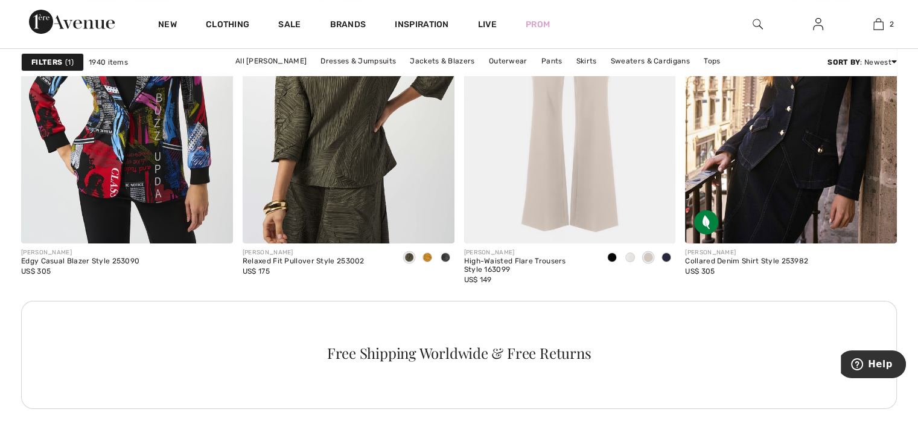
scroll to position [4638, 0]
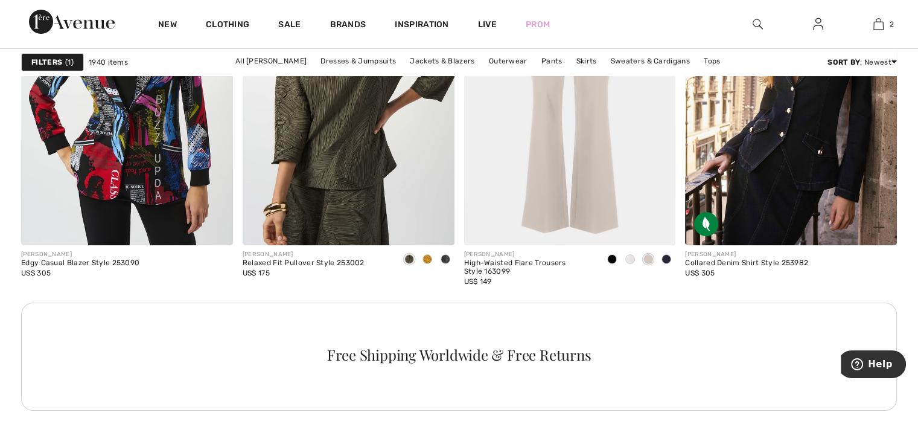
click at [802, 146] on img at bounding box center [791, 87] width 212 height 318
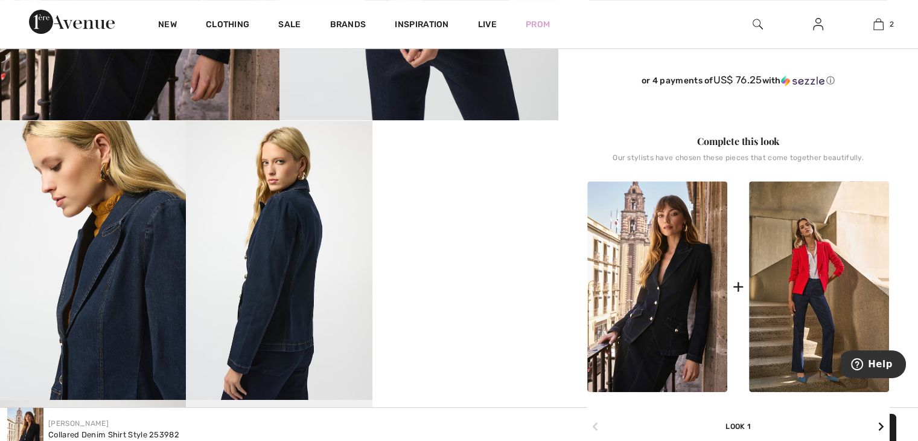
scroll to position [430, 0]
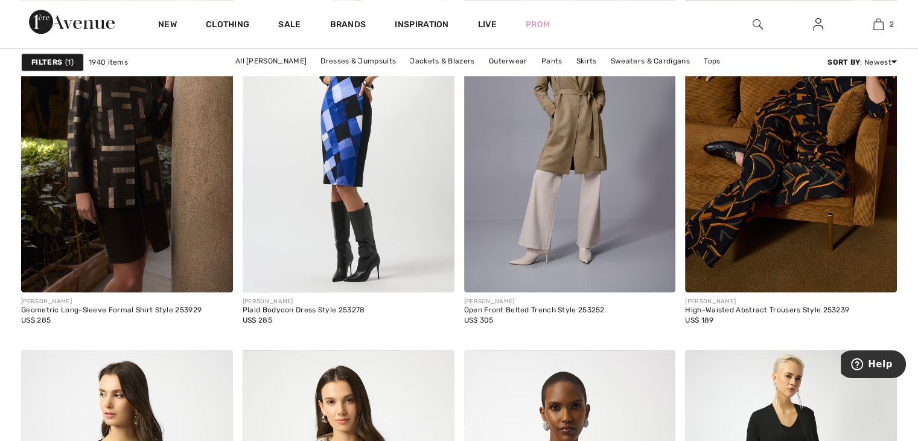
scroll to position [5479, 0]
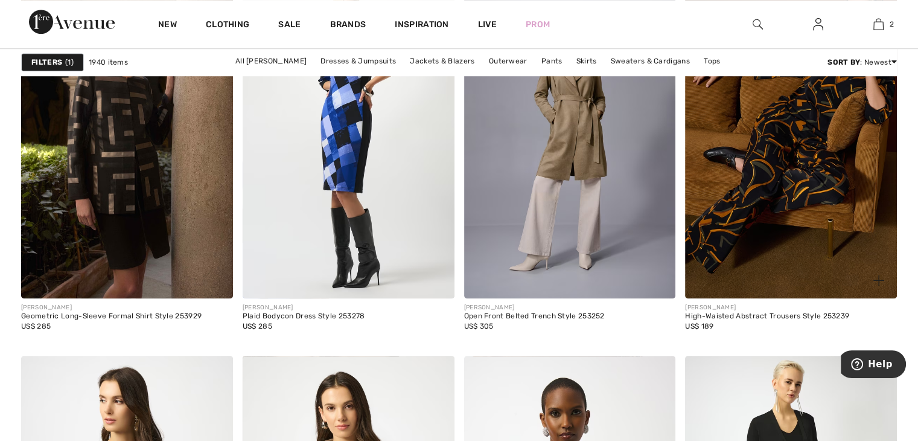
click at [803, 221] on img at bounding box center [791, 140] width 212 height 318
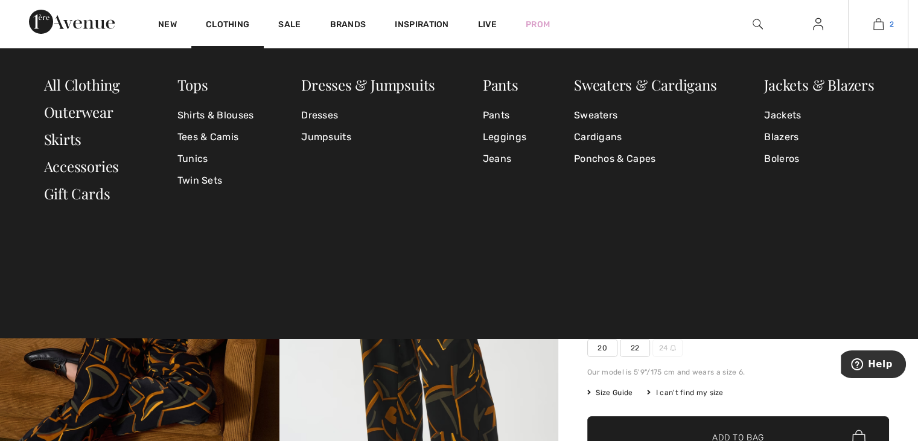
click at [879, 25] on img at bounding box center [879, 24] width 10 height 14
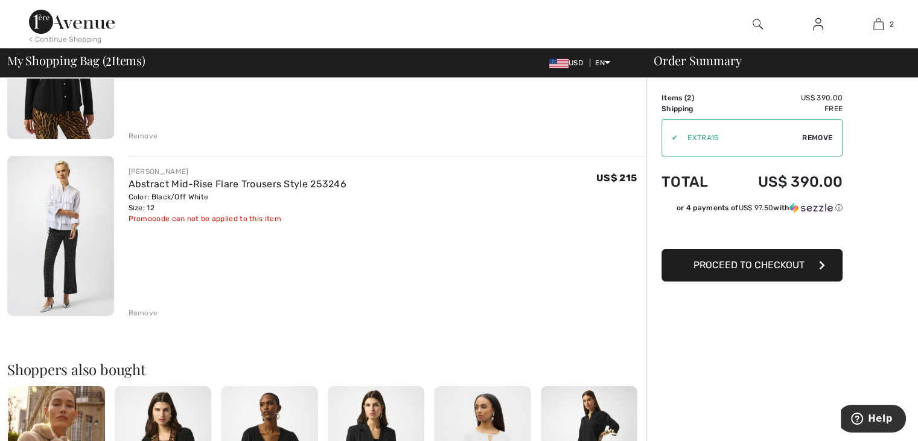
scroll to position [217, 0]
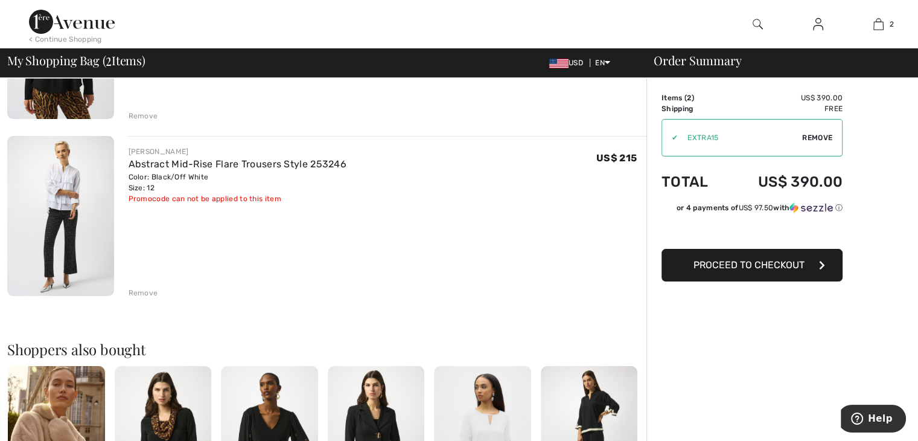
click at [77, 230] on img at bounding box center [60, 215] width 107 height 159
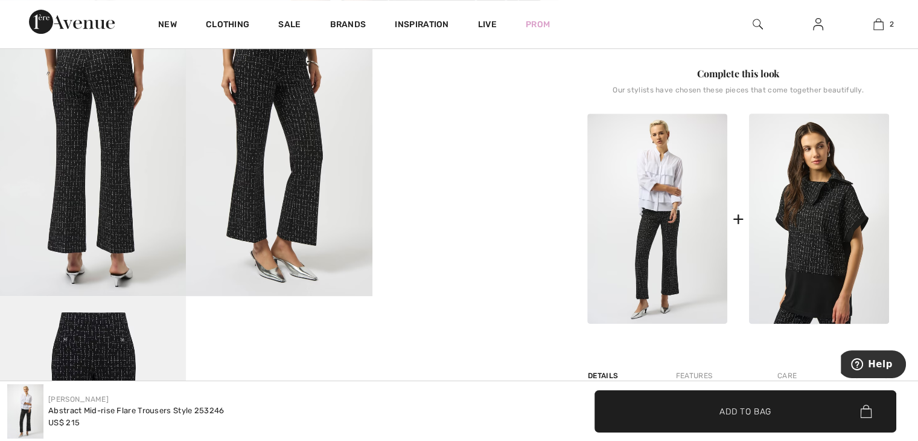
scroll to position [528, 0]
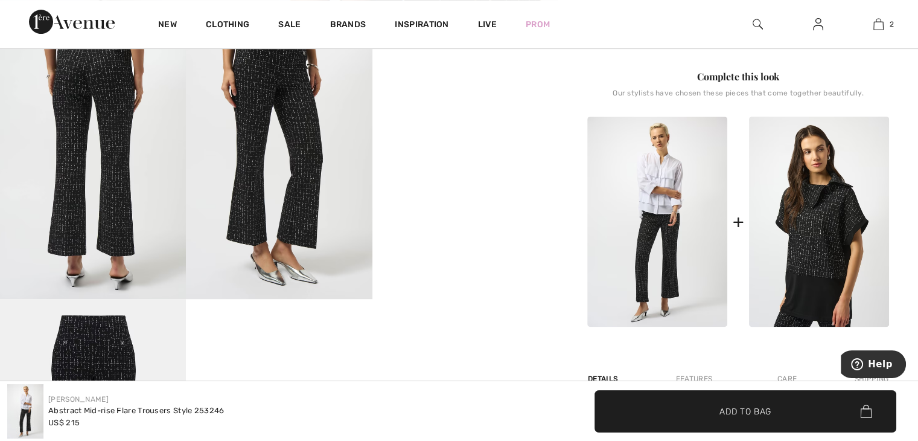
click at [456, 113] on video "Your browser does not support the video tag." at bounding box center [466, 66] width 186 height 93
